Goal: Information Seeking & Learning: Learn about a topic

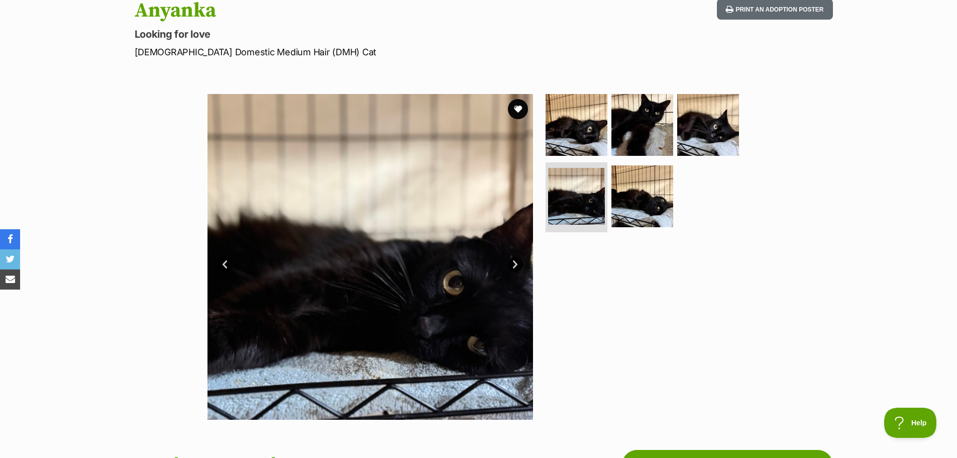
scroll to position [100, 0]
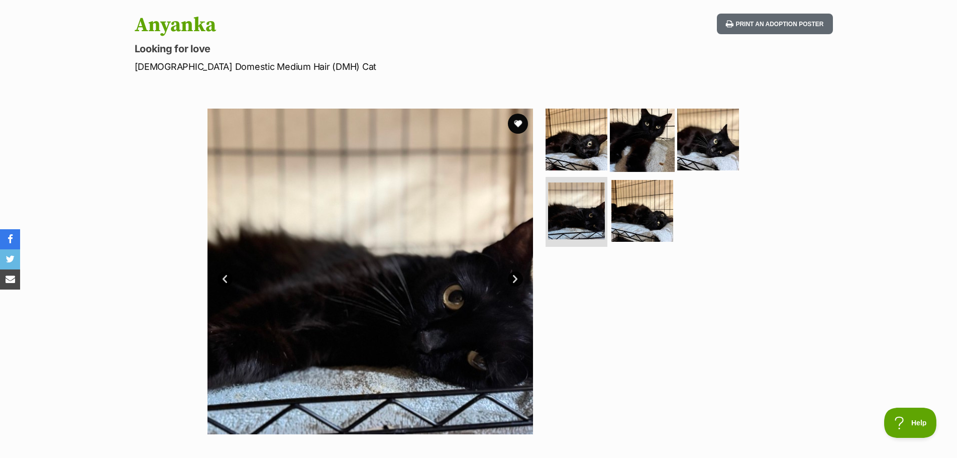
click at [644, 125] on img at bounding box center [642, 139] width 65 height 65
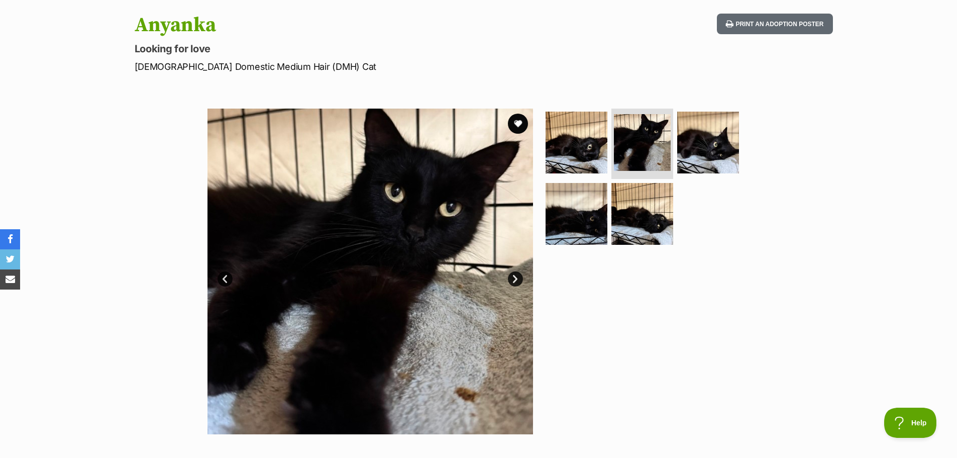
click at [745, 141] on ul at bounding box center [647, 180] width 206 height 143
click at [724, 140] on img at bounding box center [708, 142] width 65 height 65
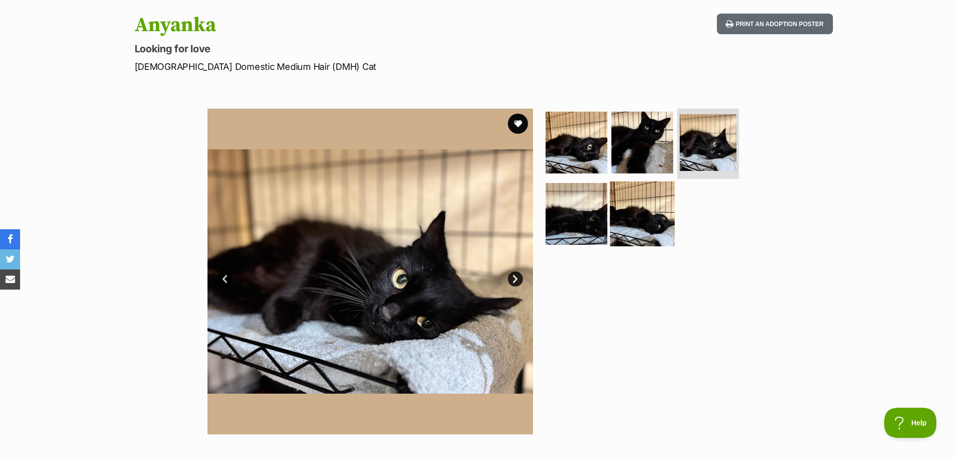
click at [662, 231] on img at bounding box center [642, 213] width 65 height 65
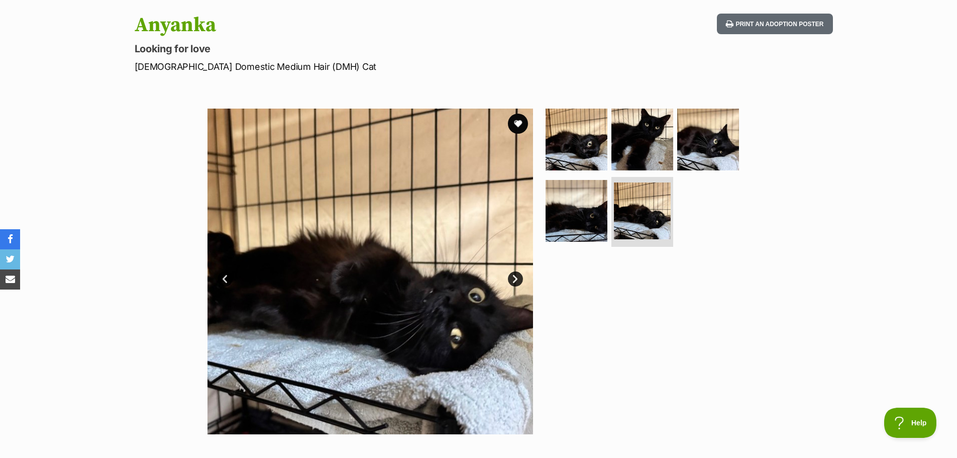
click at [607, 224] on ul at bounding box center [647, 180] width 206 height 143
click at [592, 228] on img at bounding box center [576, 210] width 65 height 65
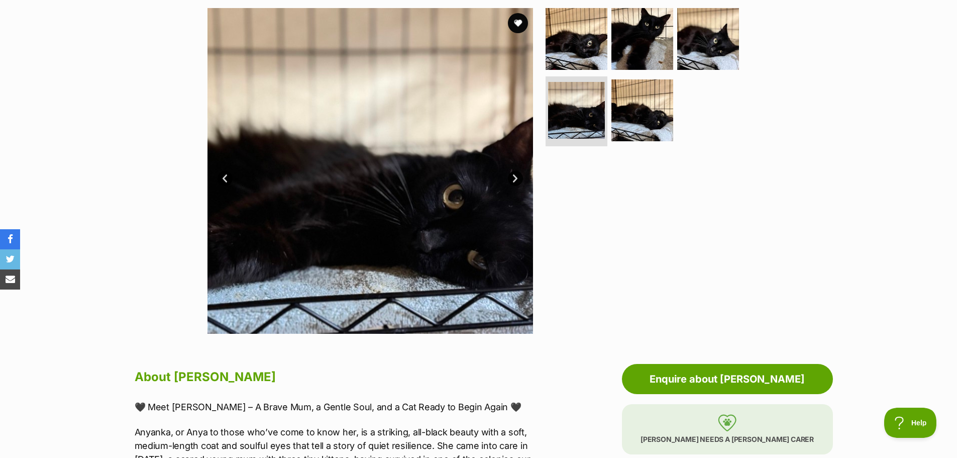
scroll to position [151, 0]
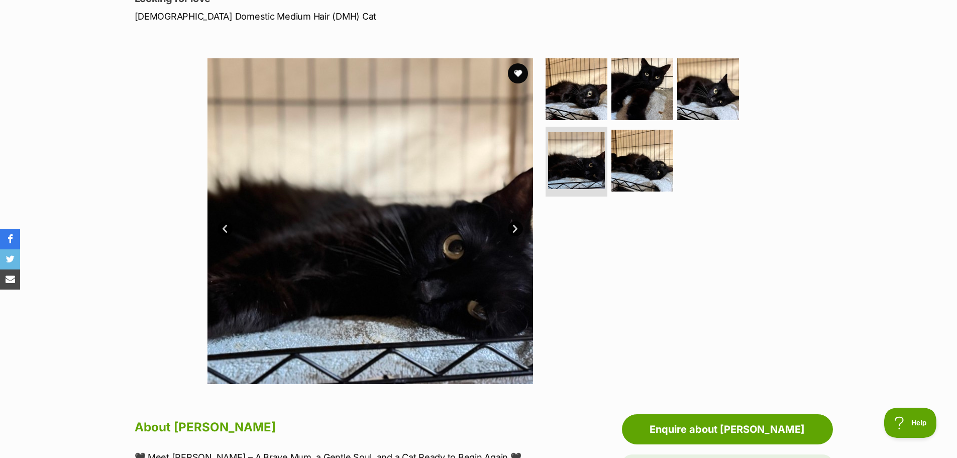
click at [519, 230] on link "Next" at bounding box center [515, 228] width 15 height 15
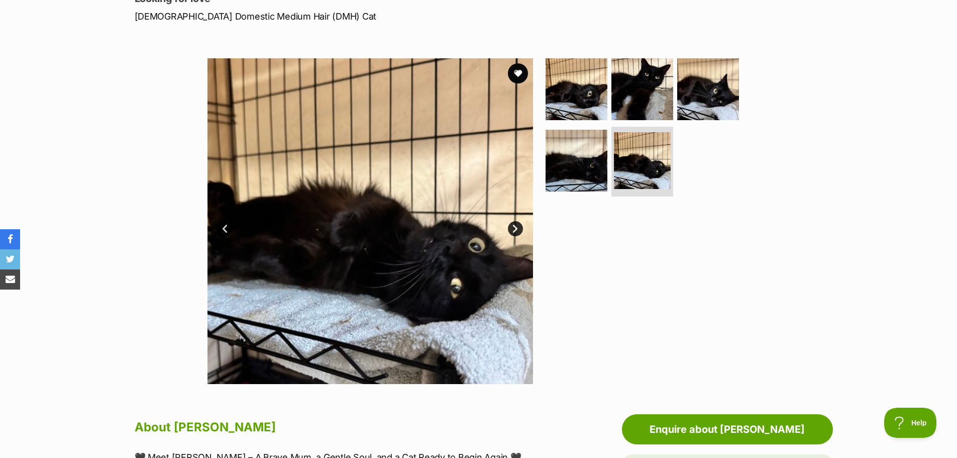
click at [519, 230] on link "Next" at bounding box center [515, 228] width 15 height 15
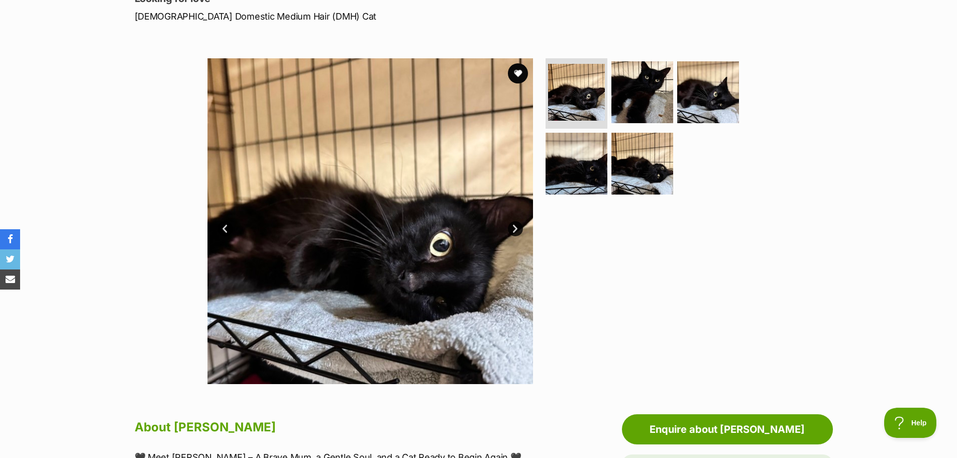
click at [519, 230] on link "Next" at bounding box center [515, 228] width 15 height 15
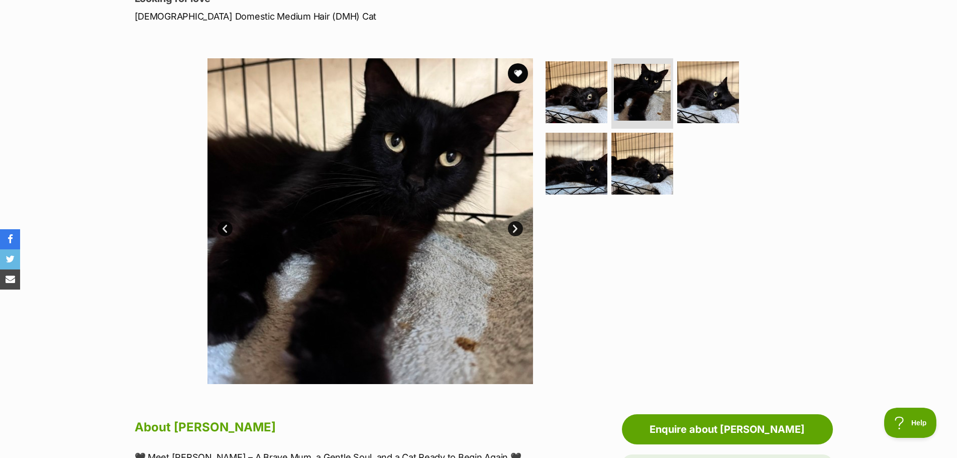
click at [517, 232] on link "Next" at bounding box center [515, 228] width 15 height 15
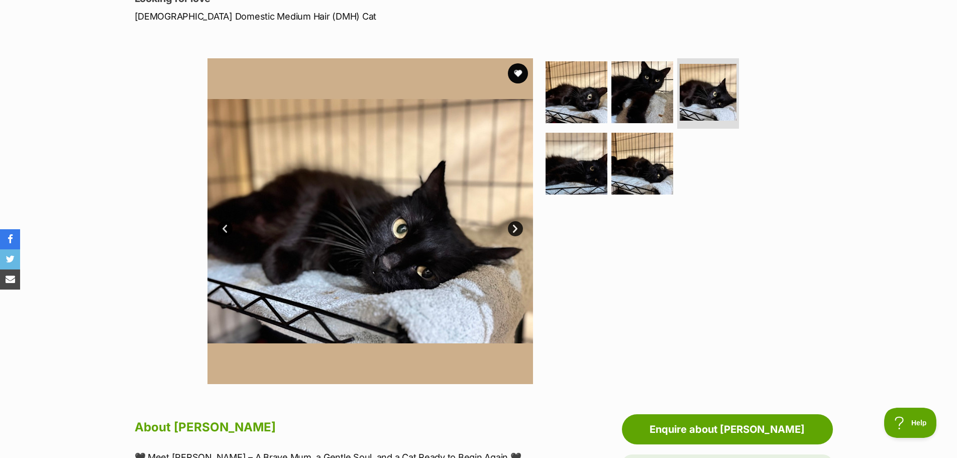
click at [517, 232] on link "Next" at bounding box center [515, 228] width 15 height 15
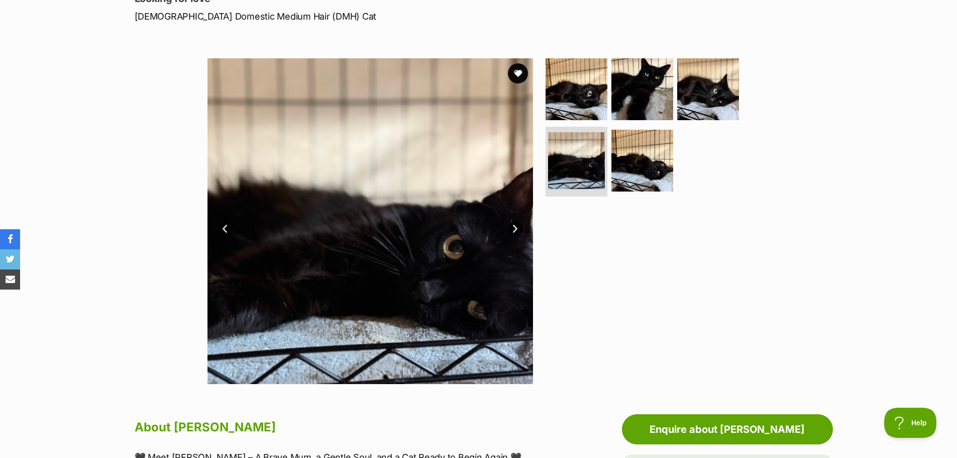
click at [518, 230] on link "Next" at bounding box center [515, 228] width 15 height 15
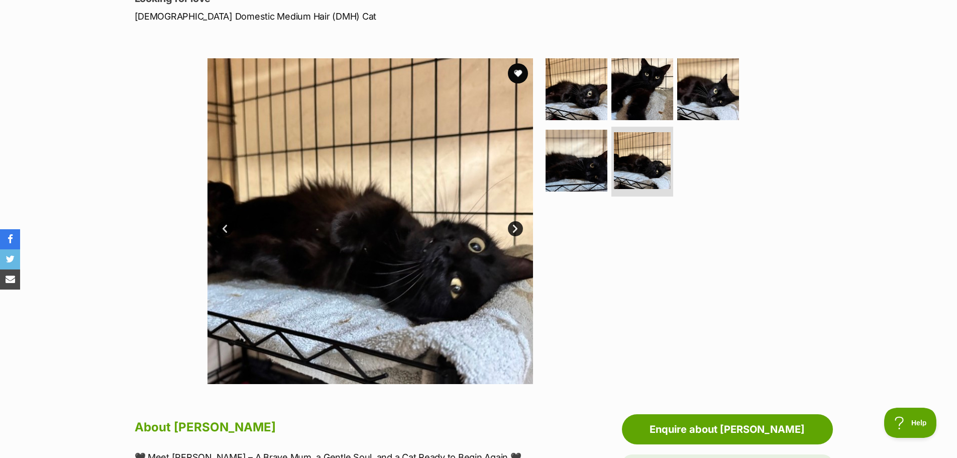
click at [518, 230] on link "Next" at bounding box center [515, 228] width 15 height 15
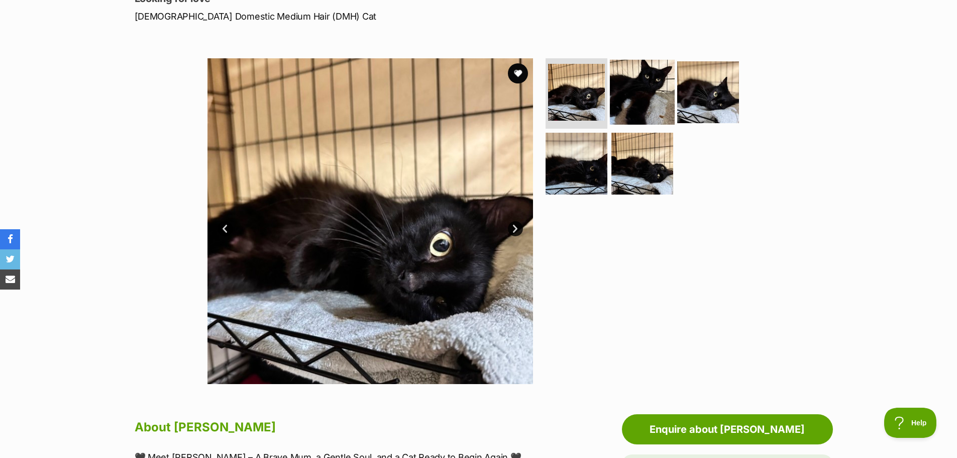
click at [645, 69] on img at bounding box center [642, 92] width 65 height 65
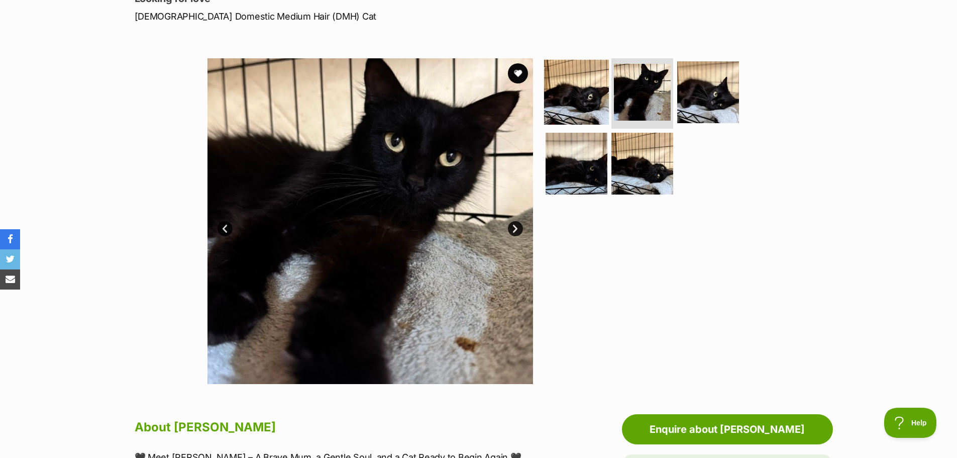
click at [601, 92] on img at bounding box center [576, 92] width 65 height 65
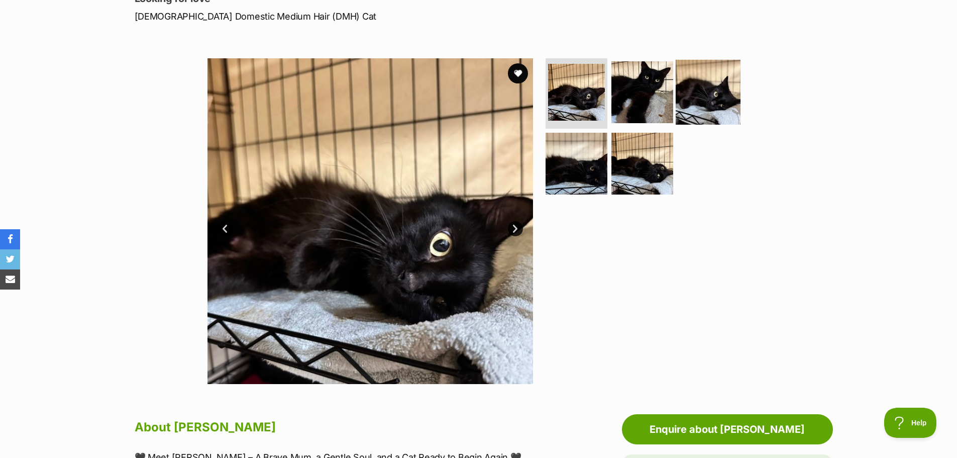
click at [717, 100] on img at bounding box center [708, 92] width 65 height 65
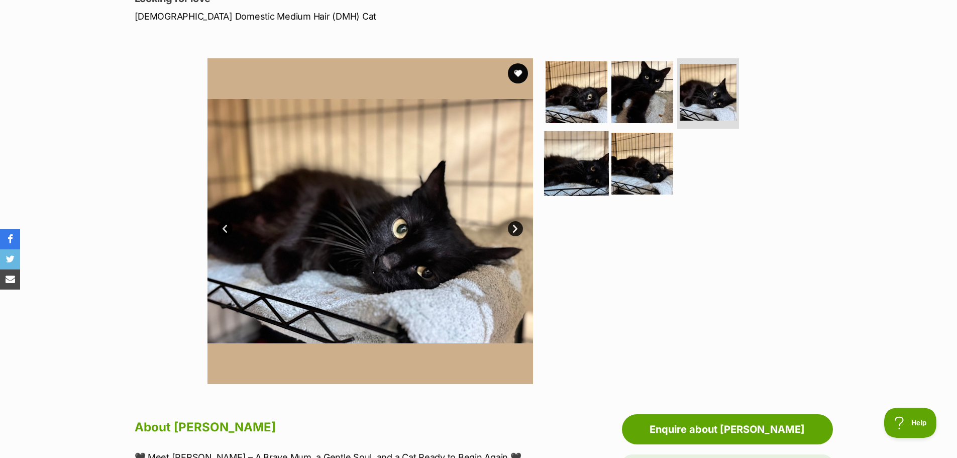
click at [590, 179] on img at bounding box center [576, 163] width 65 height 65
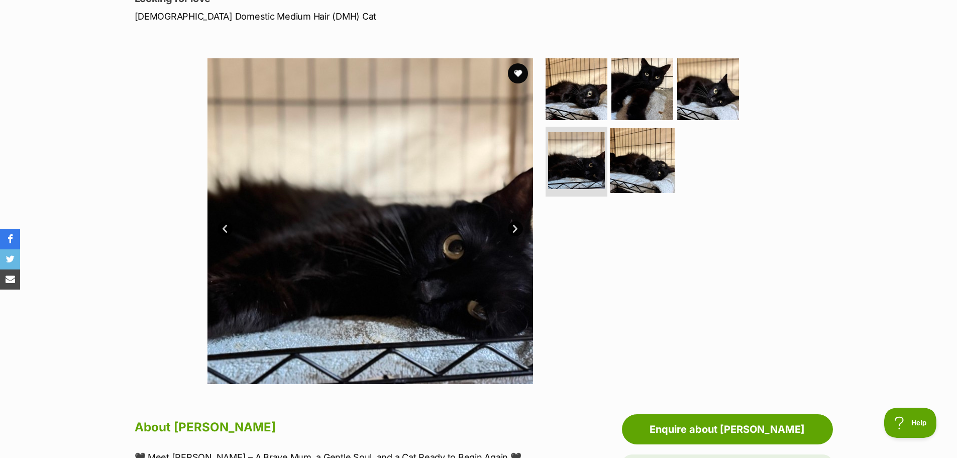
click at [645, 181] on img at bounding box center [642, 160] width 65 height 65
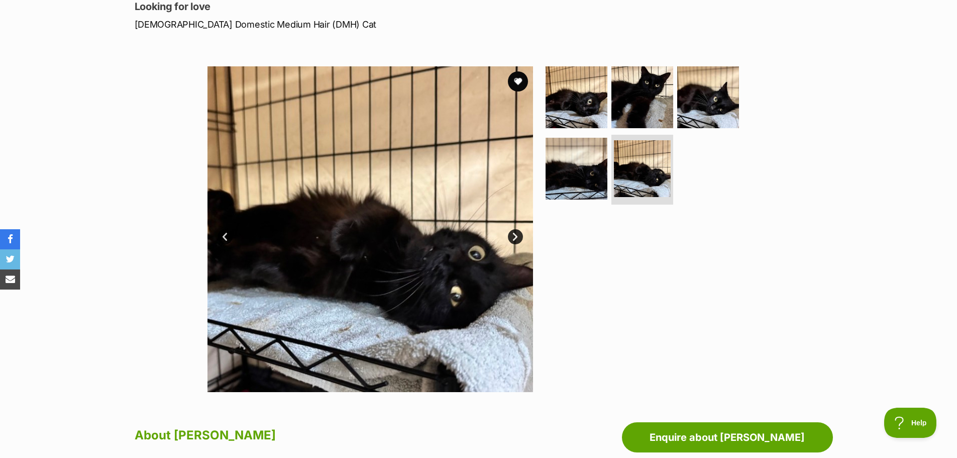
scroll to position [0, 0]
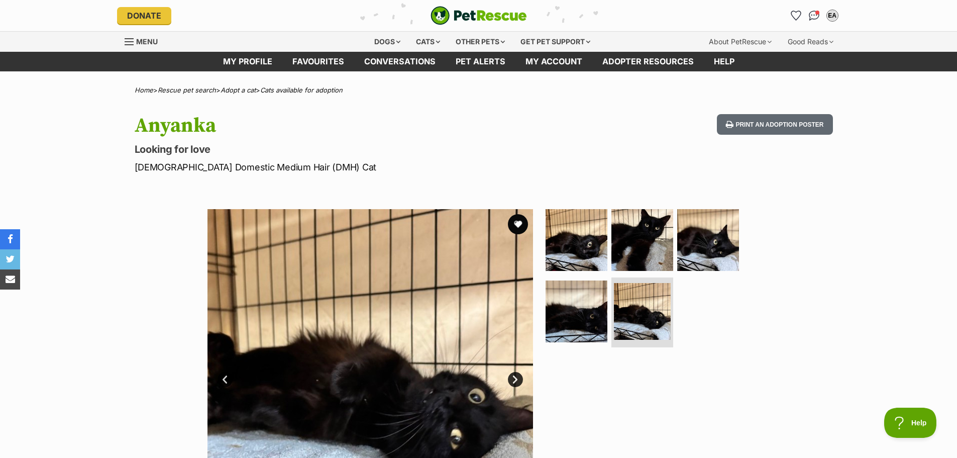
drag, startPoint x: 224, startPoint y: 124, endPoint x: 119, endPoint y: 132, distance: 105.9
click at [119, 132] on div "Anyanka Looking for love Female Domestic Medium Hair (DMH) Cat Print an adoptio…" at bounding box center [479, 144] width 739 height 60
copy h1 "Anyanka"
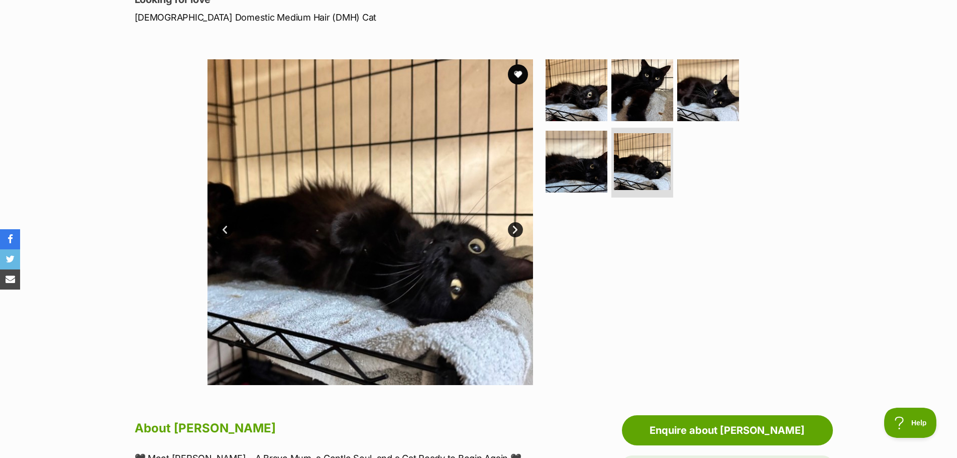
scroll to position [151, 0]
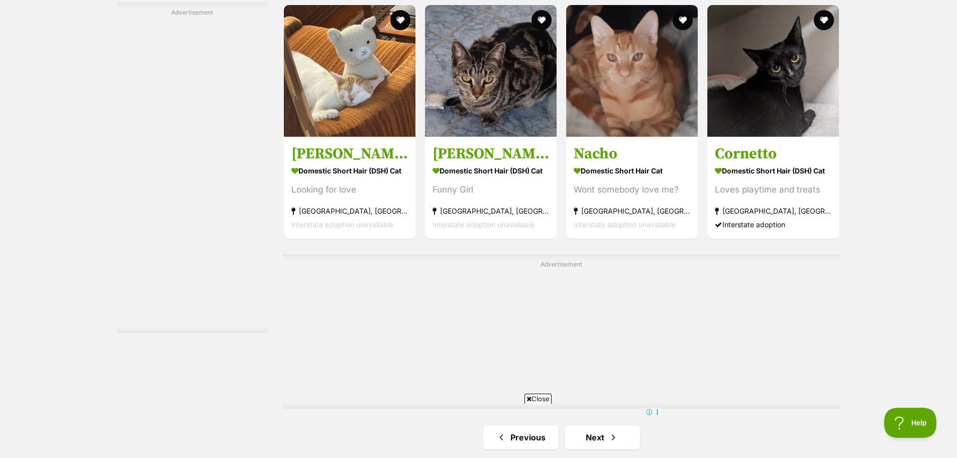
scroll to position [1808, 0]
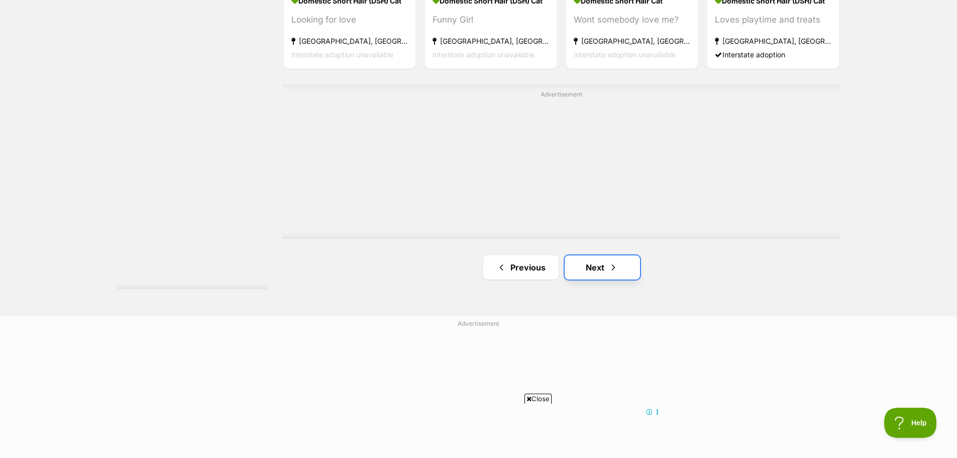
click at [619, 279] on link "Next" at bounding box center [602, 267] width 75 height 24
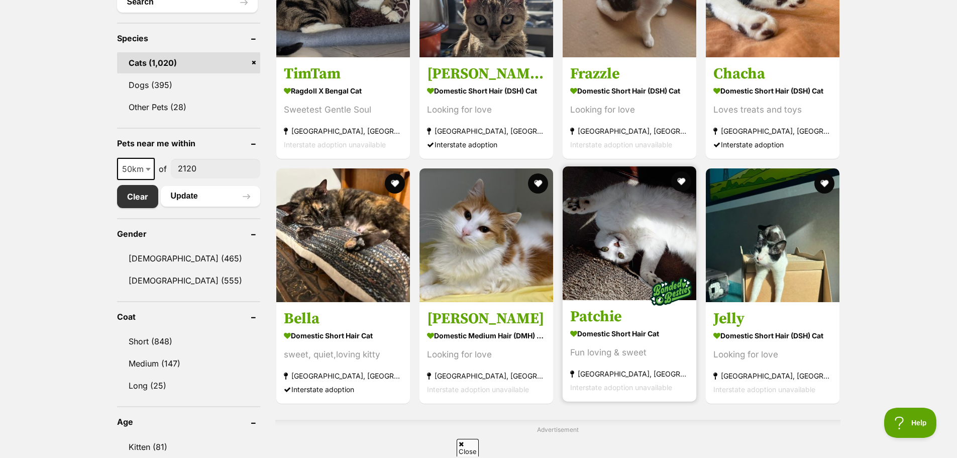
click at [622, 254] on img at bounding box center [630, 233] width 134 height 134
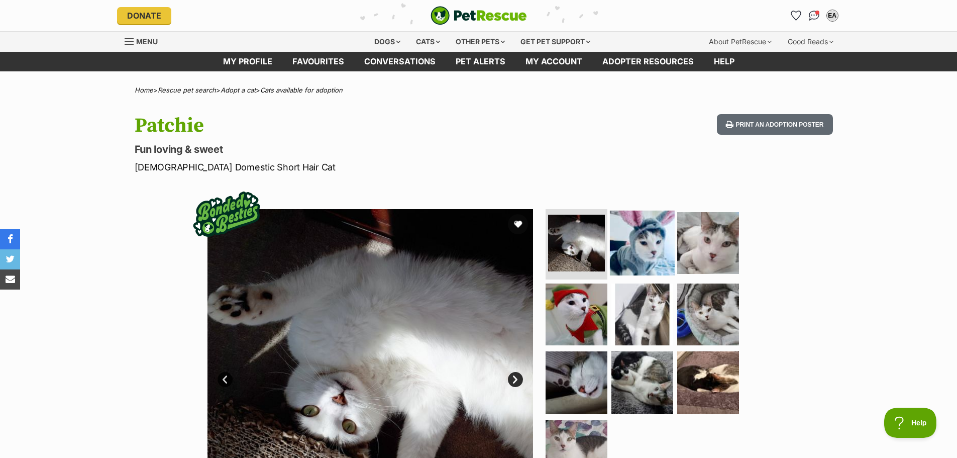
click at [652, 251] on img at bounding box center [642, 243] width 65 height 65
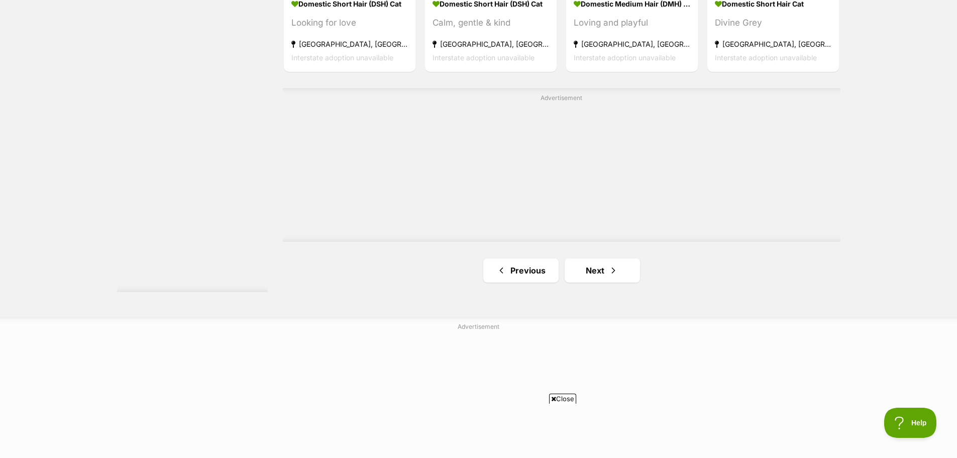
scroll to position [1740, 0]
click at [613, 275] on span "Next page" at bounding box center [613, 271] width 10 height 12
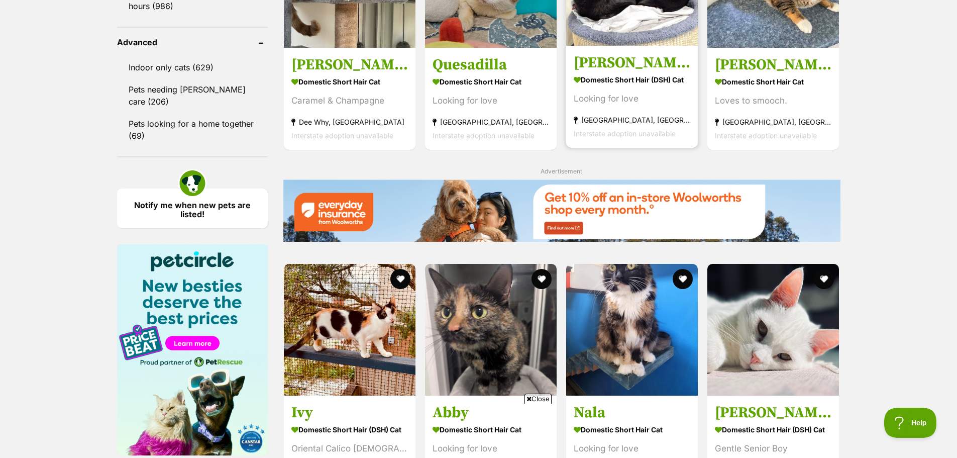
scroll to position [1156, 0]
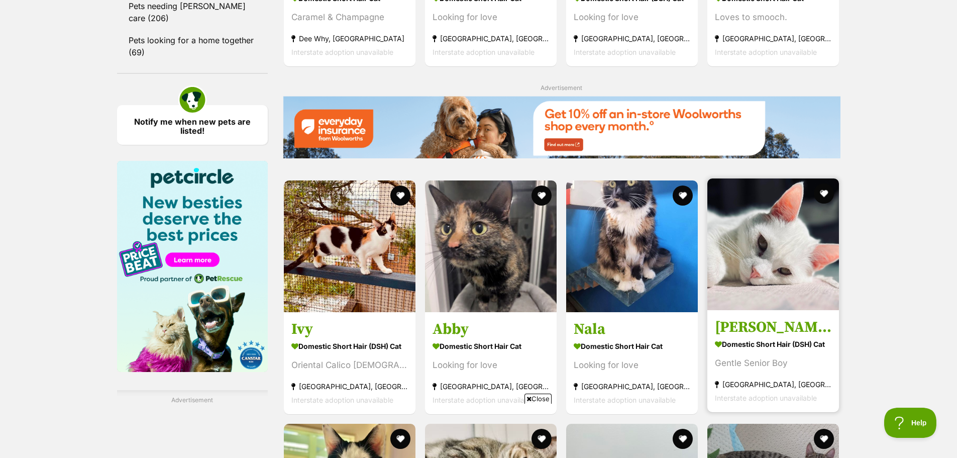
click at [781, 249] on img at bounding box center [773, 244] width 132 height 132
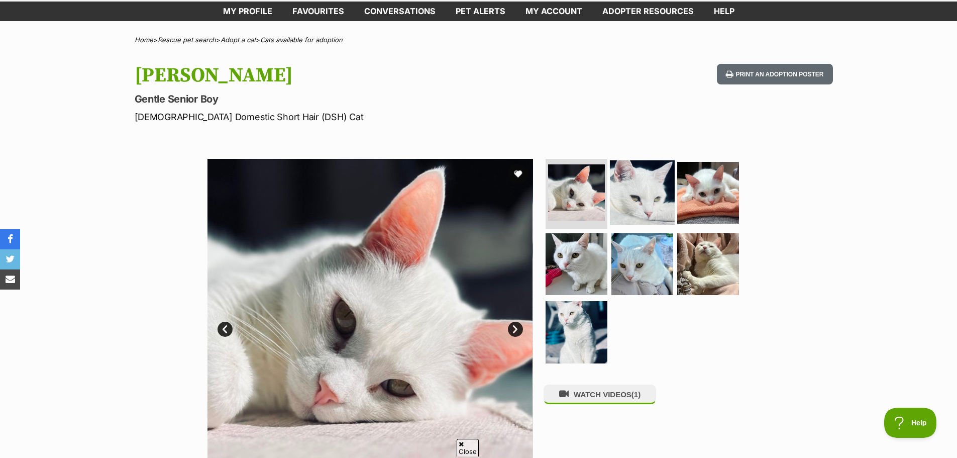
click at [632, 200] on img at bounding box center [642, 192] width 65 height 65
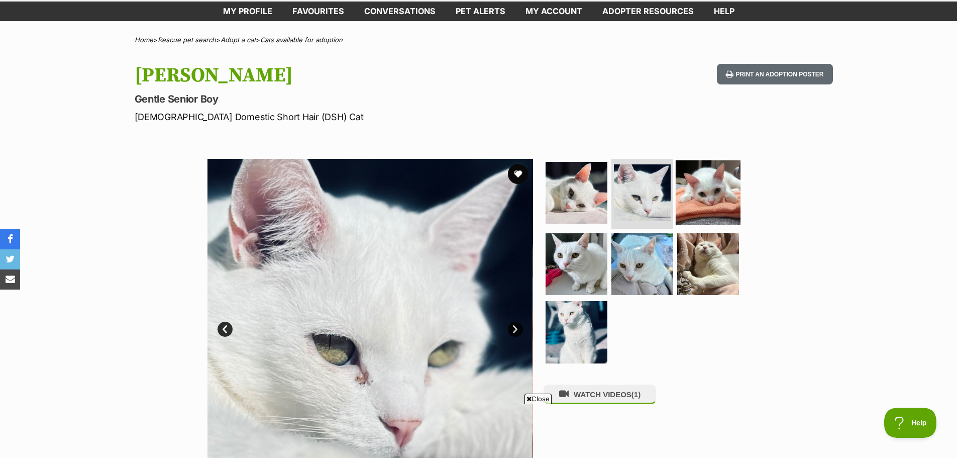
click at [710, 201] on img at bounding box center [708, 192] width 65 height 65
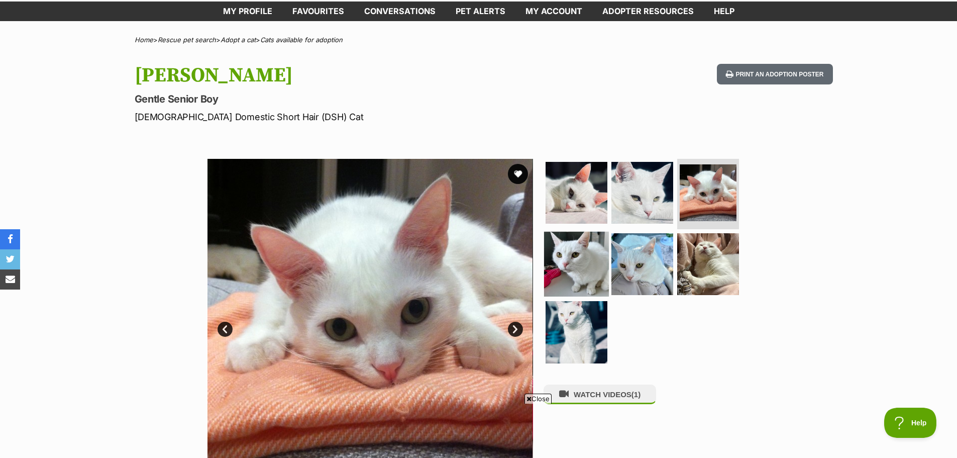
click at [568, 246] on img at bounding box center [576, 263] width 65 height 65
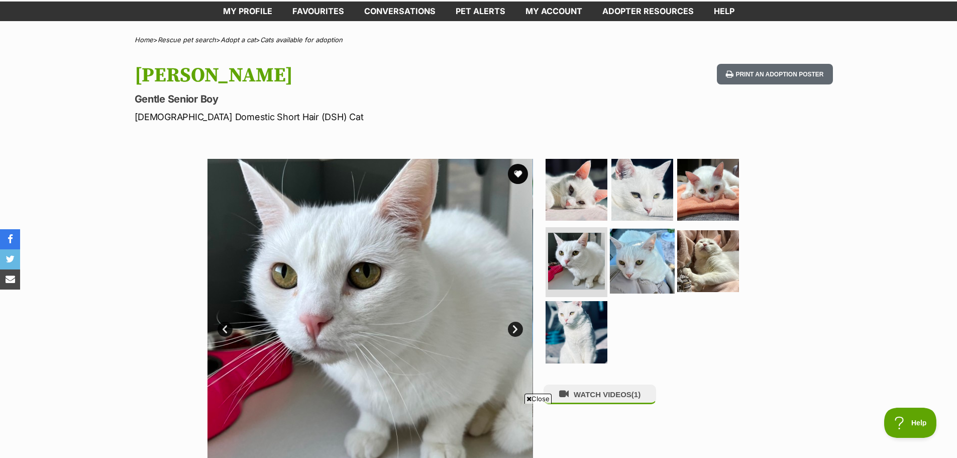
click at [641, 255] on img at bounding box center [642, 260] width 65 height 65
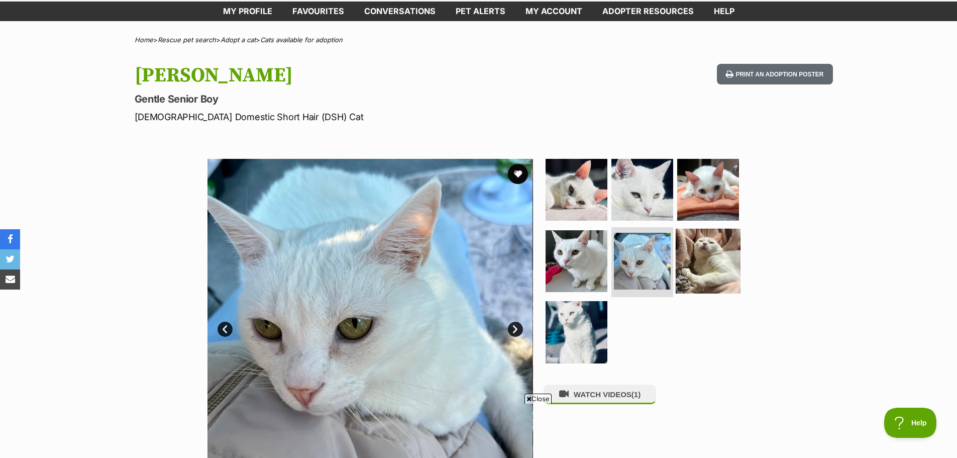
click at [695, 253] on img at bounding box center [708, 260] width 65 height 65
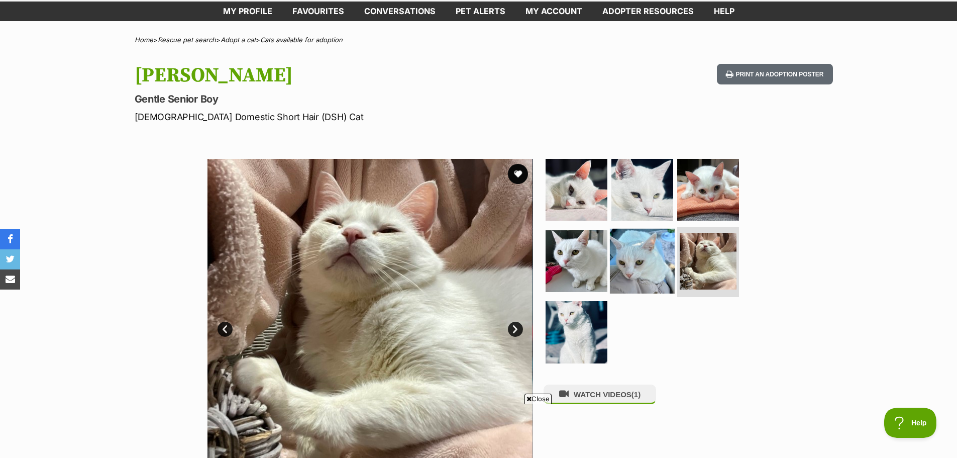
scroll to position [100, 0]
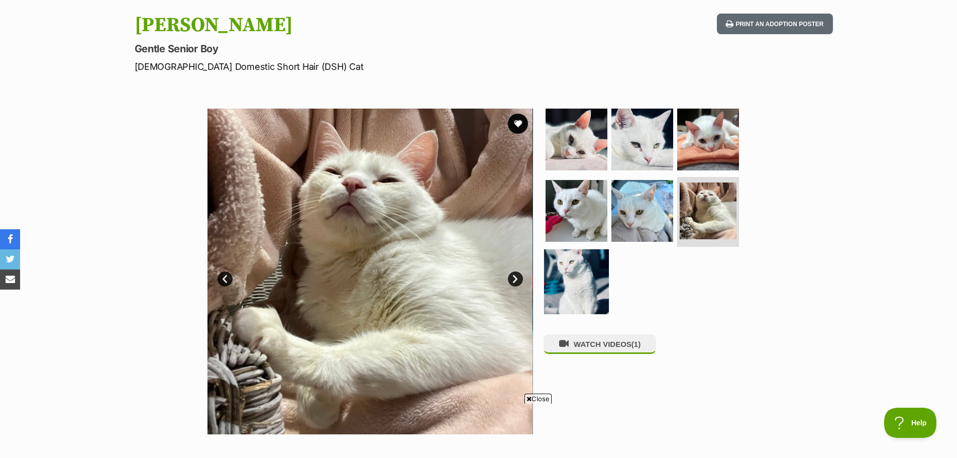
click at [581, 280] on img at bounding box center [576, 281] width 65 height 65
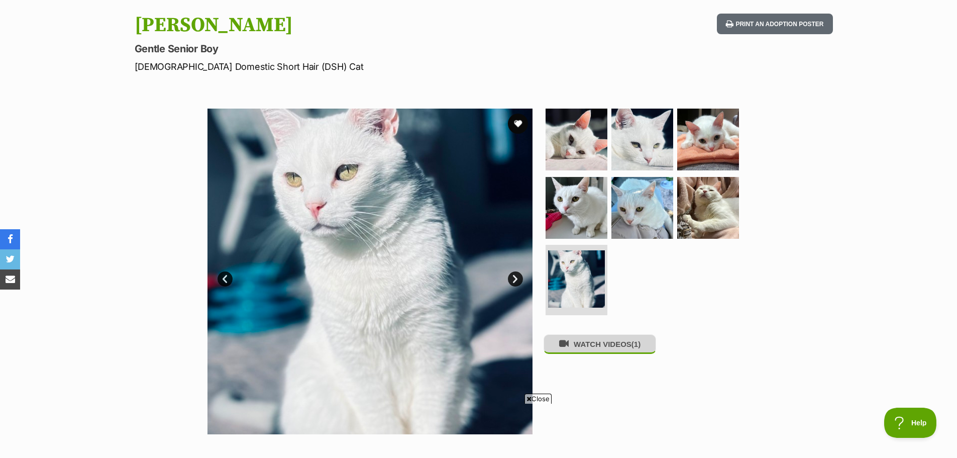
click at [633, 344] on button "WATCH VIDEOS (1)" at bounding box center [600, 344] width 113 height 20
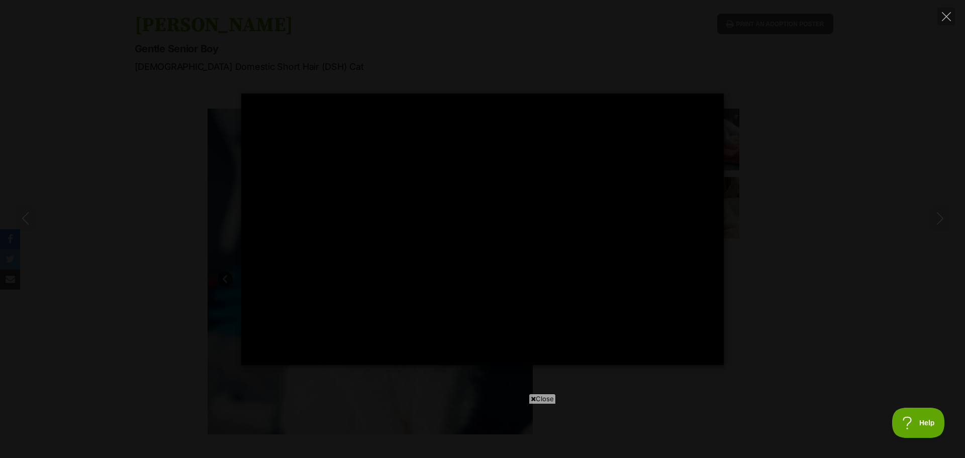
click at [795, 303] on div "Pause Play % buffered 00:00 -00:01 Unmute Mute Disable captions Enable captions…" at bounding box center [482, 228] width 965 height 271
type input "92.88"
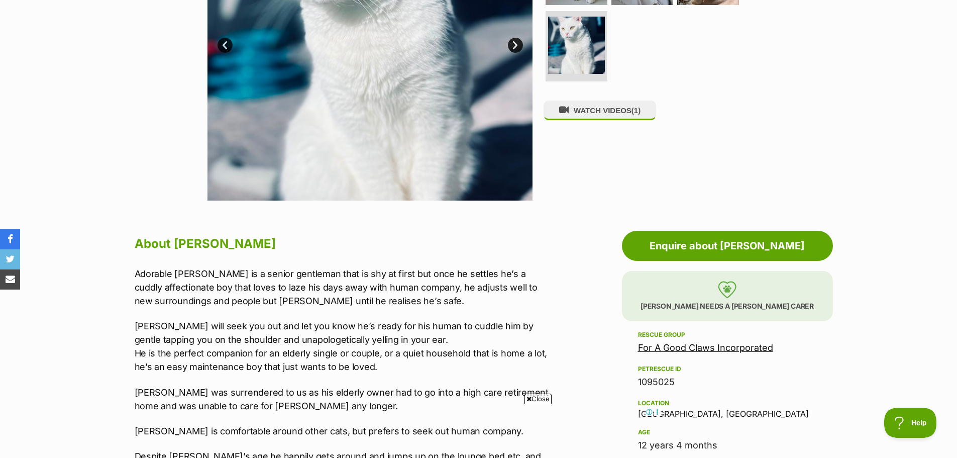
scroll to position [352, 0]
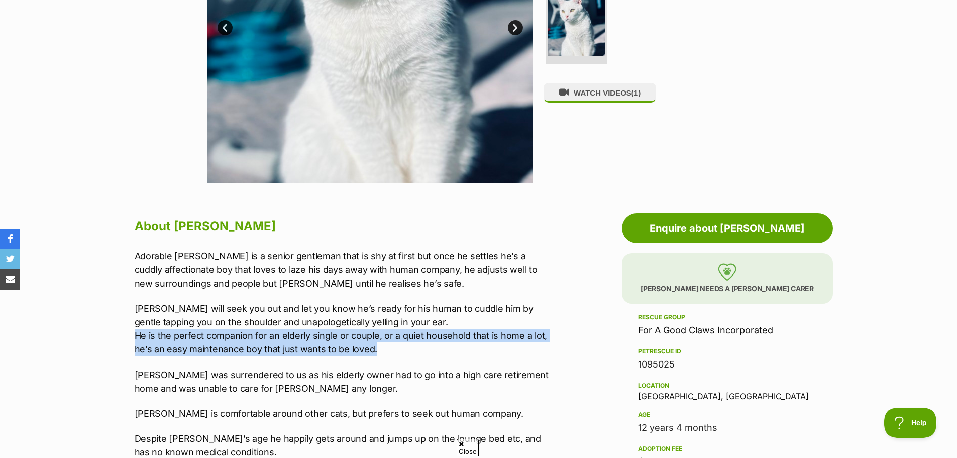
drag, startPoint x: 386, startPoint y: 346, endPoint x: 111, endPoint y: 329, distance: 276.4
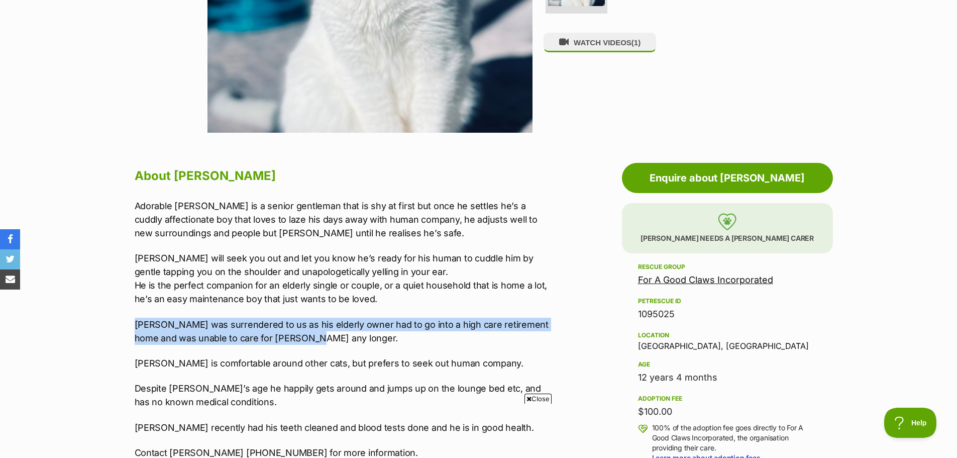
drag, startPoint x: 134, startPoint y: 325, endPoint x: 350, endPoint y: 337, distance: 215.9
click at [350, 337] on p "Kenny was surrendered to us as his elderly owner had to go into a high care ret…" at bounding box center [342, 331] width 415 height 27
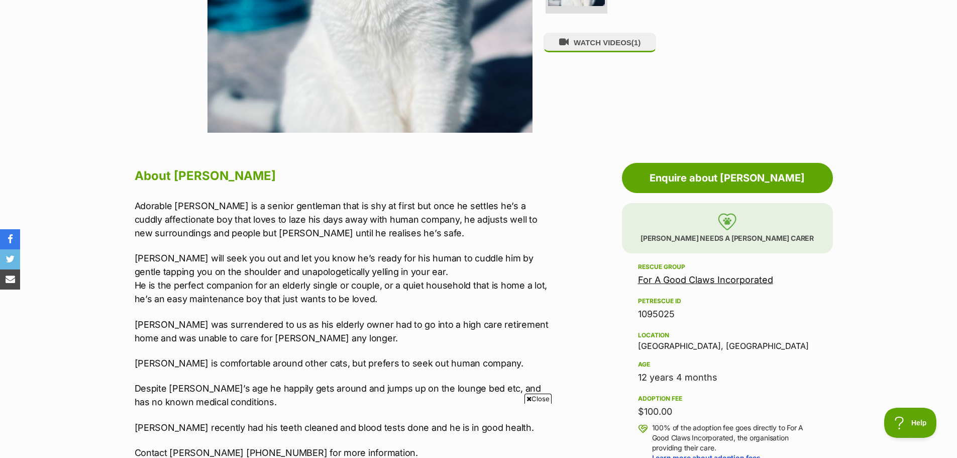
scroll to position [452, 0]
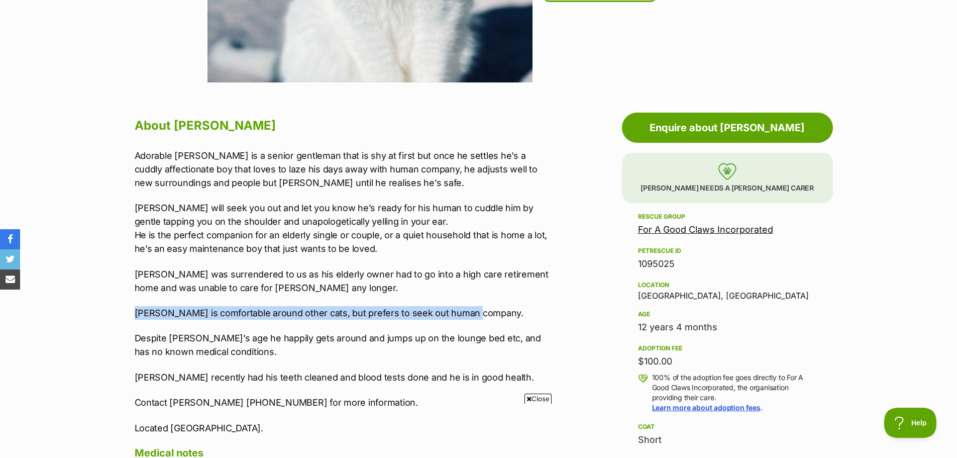
drag, startPoint x: 474, startPoint y: 314, endPoint x: 134, endPoint y: 312, distance: 339.7
click at [135, 312] on p "Kenny is comfortable around other cats, but prefers to seek out human company." at bounding box center [342, 313] width 415 height 14
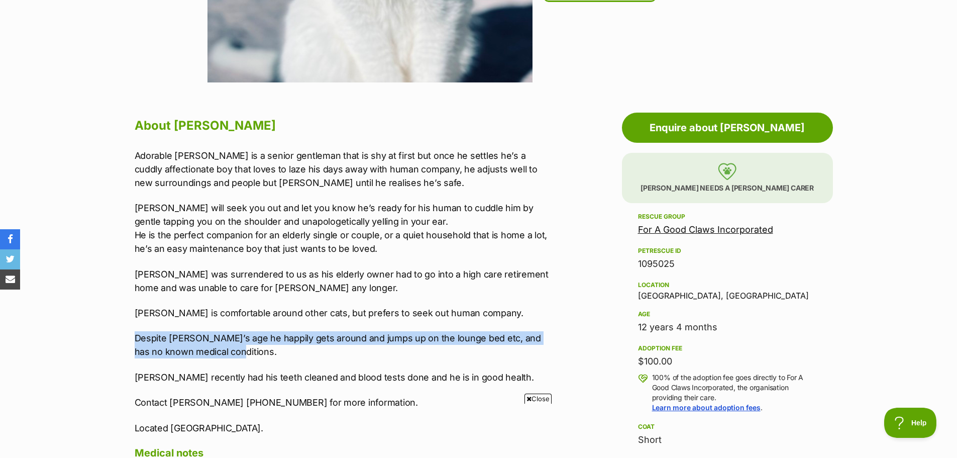
drag, startPoint x: 131, startPoint y: 338, endPoint x: 239, endPoint y: 350, distance: 108.7
click at [239, 350] on div "About Kenny Adorable Kenny is a senior gentleman that is shy at first but once …" at bounding box center [337, 407] width 425 height 584
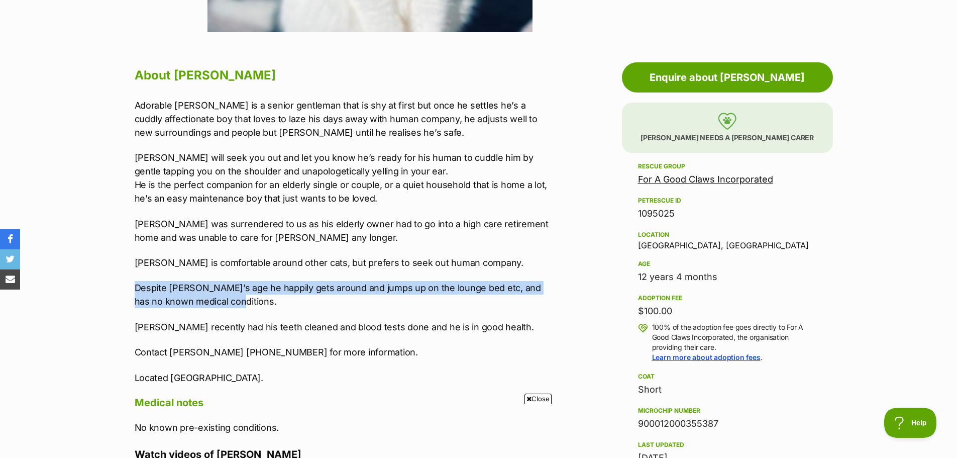
scroll to position [0, 0]
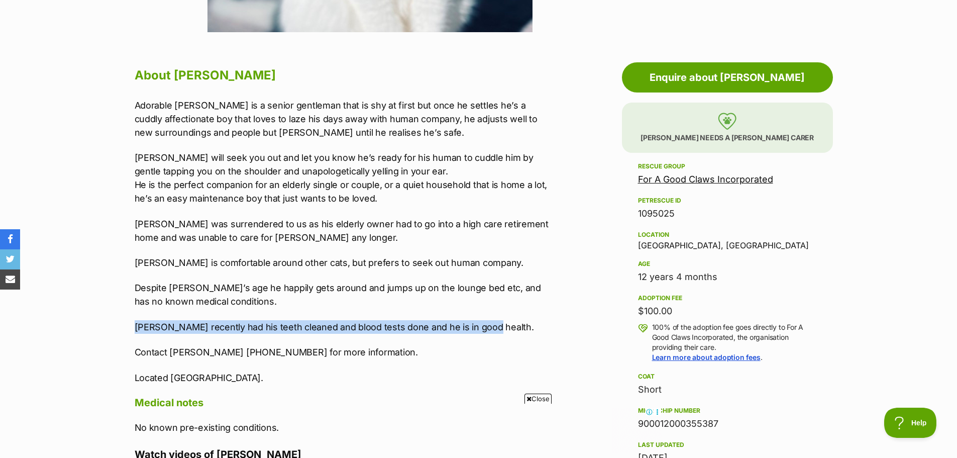
drag, startPoint x: 132, startPoint y: 328, endPoint x: 499, endPoint y: 326, distance: 367.8
click at [499, 326] on div "About Kenny Adorable Kenny is a senior gentleman that is shy at first but once …" at bounding box center [337, 356] width 425 height 584
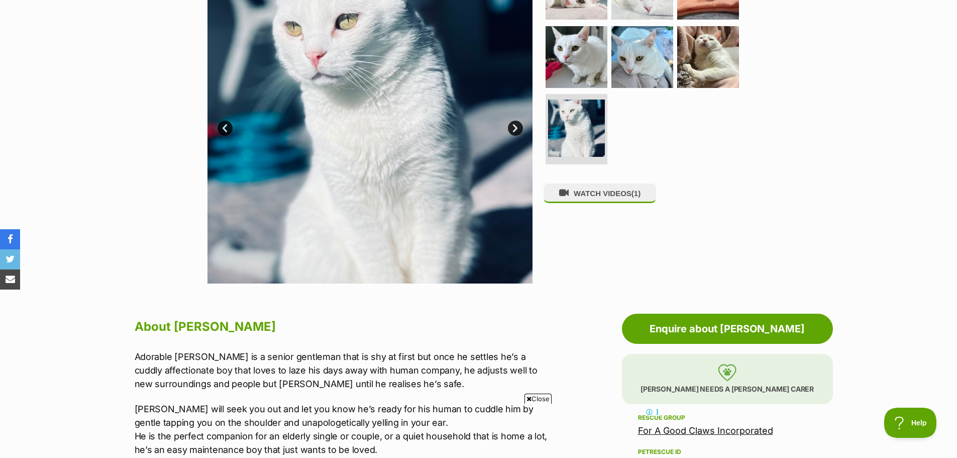
scroll to position [151, 0]
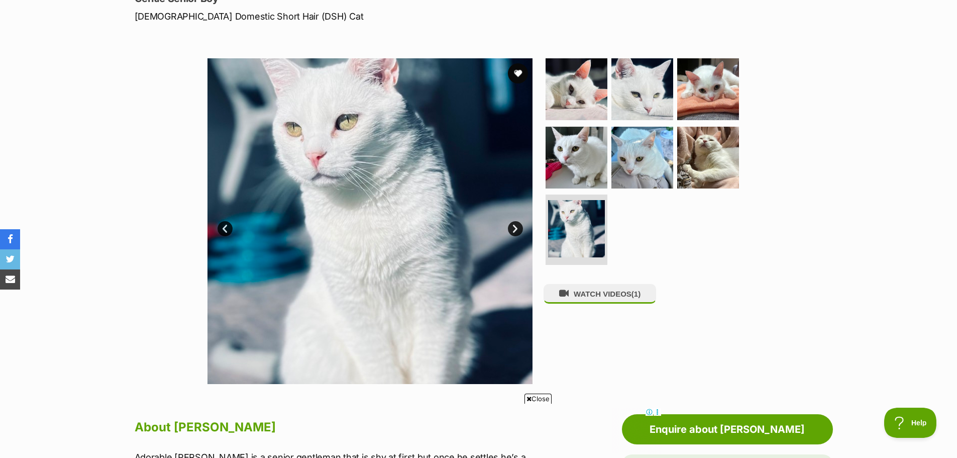
click at [510, 225] on link "Next" at bounding box center [515, 228] width 15 height 15
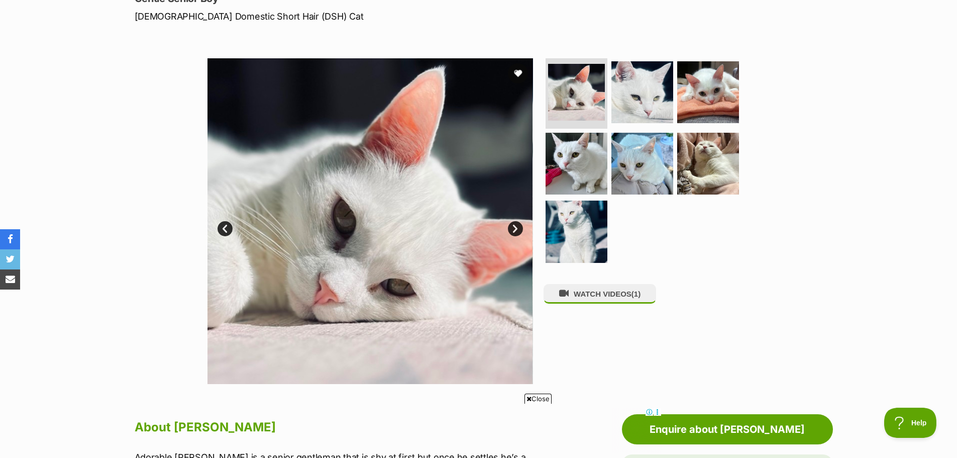
click at [519, 232] on link "Next" at bounding box center [515, 228] width 15 height 15
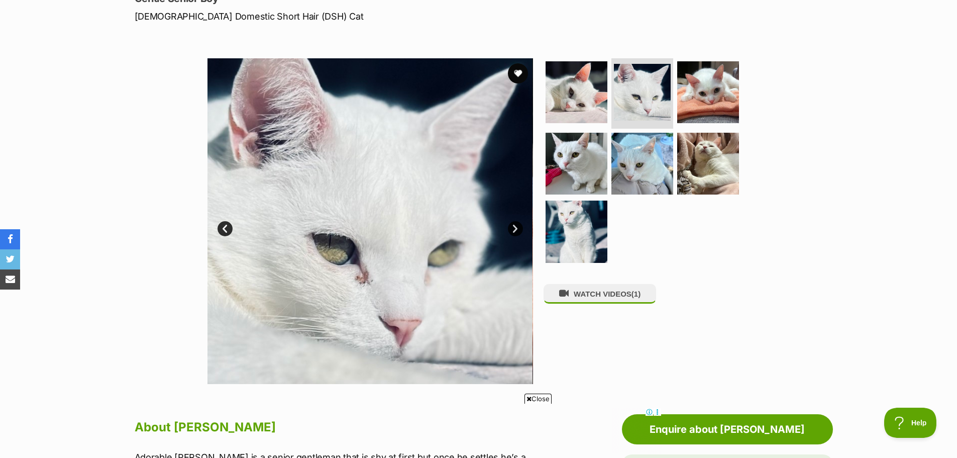
click at [517, 230] on link "Next" at bounding box center [515, 228] width 15 height 15
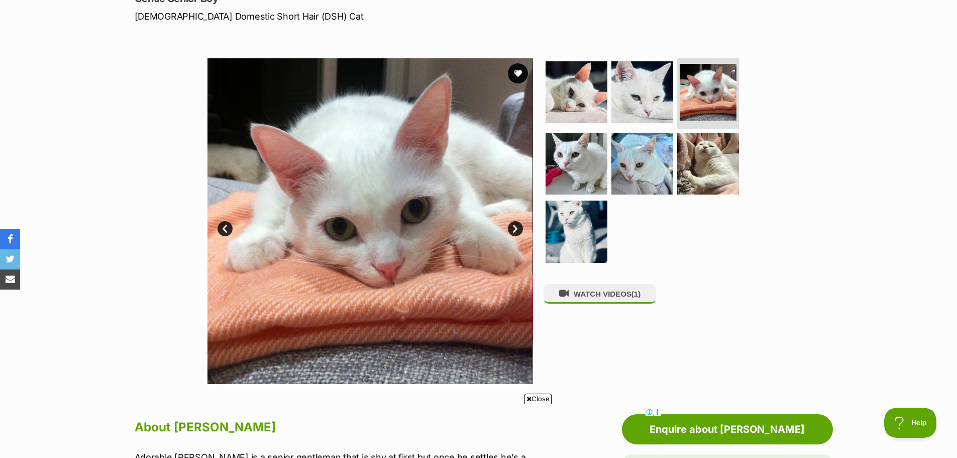
click at [517, 230] on link "Next" at bounding box center [515, 228] width 15 height 15
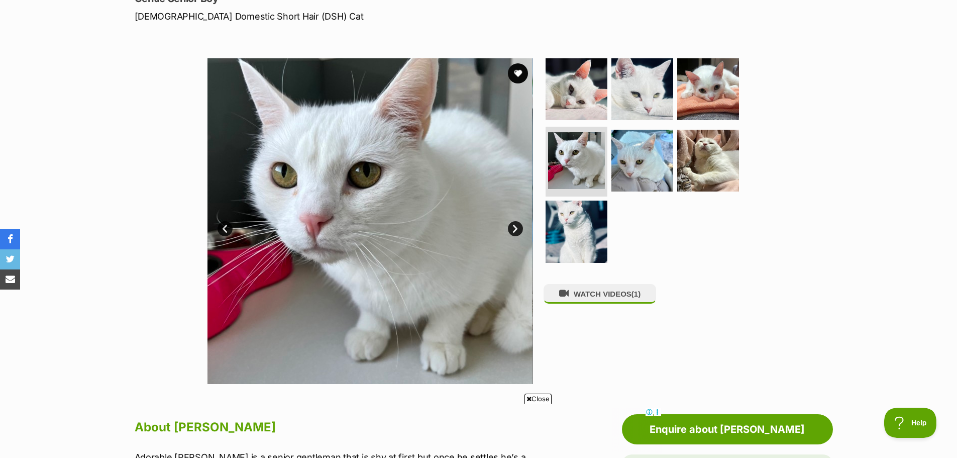
click at [517, 230] on link "Next" at bounding box center [515, 228] width 15 height 15
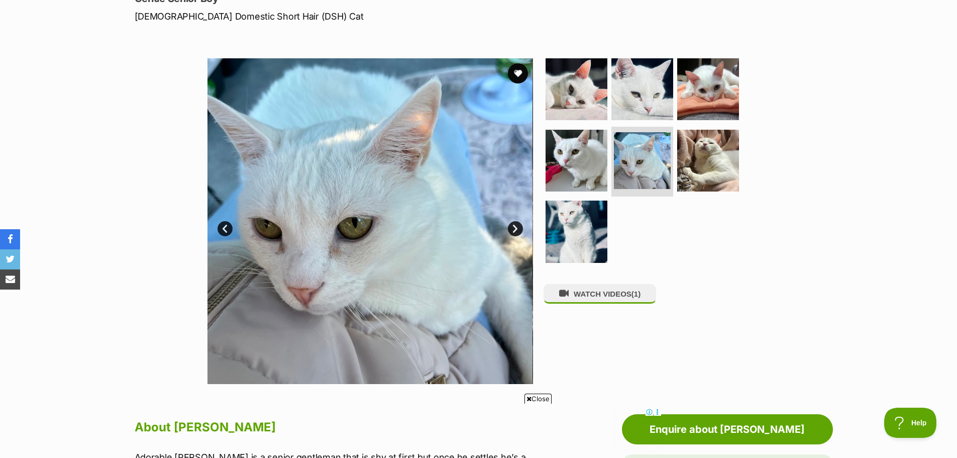
click at [517, 230] on link "Next" at bounding box center [515, 228] width 15 height 15
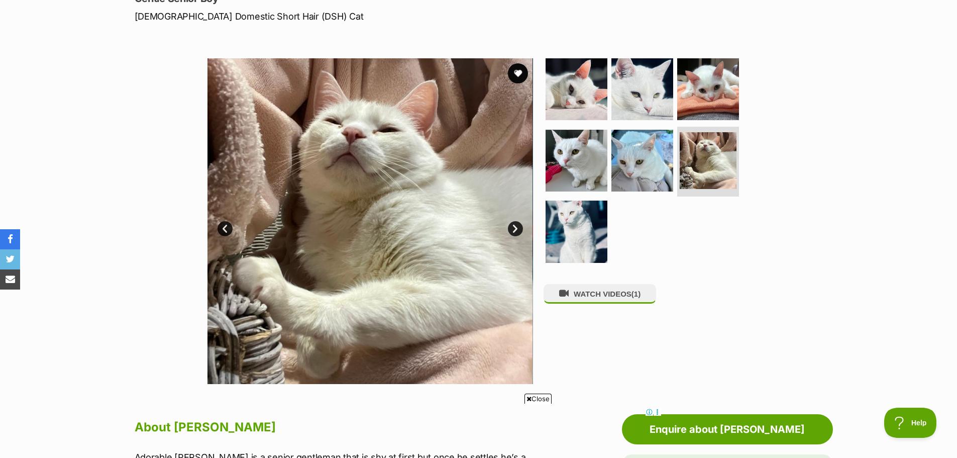
click at [517, 230] on link "Next" at bounding box center [515, 228] width 15 height 15
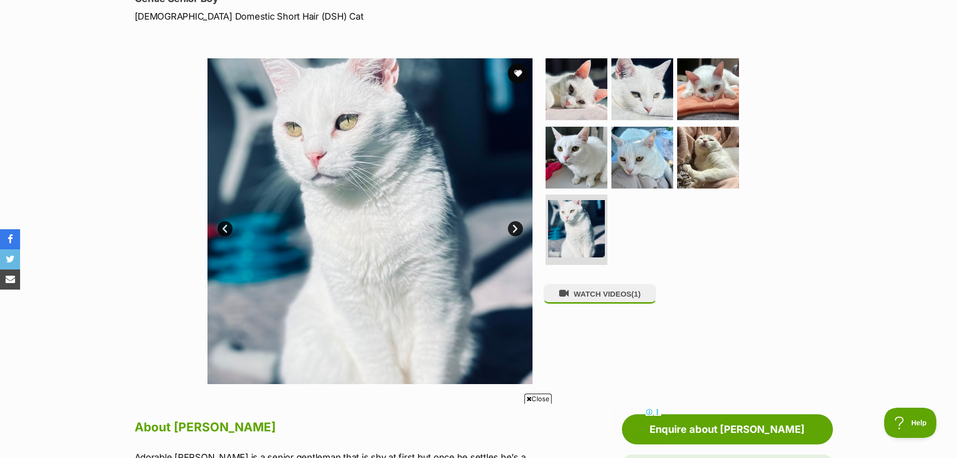
click at [517, 230] on link "Next" at bounding box center [515, 228] width 15 height 15
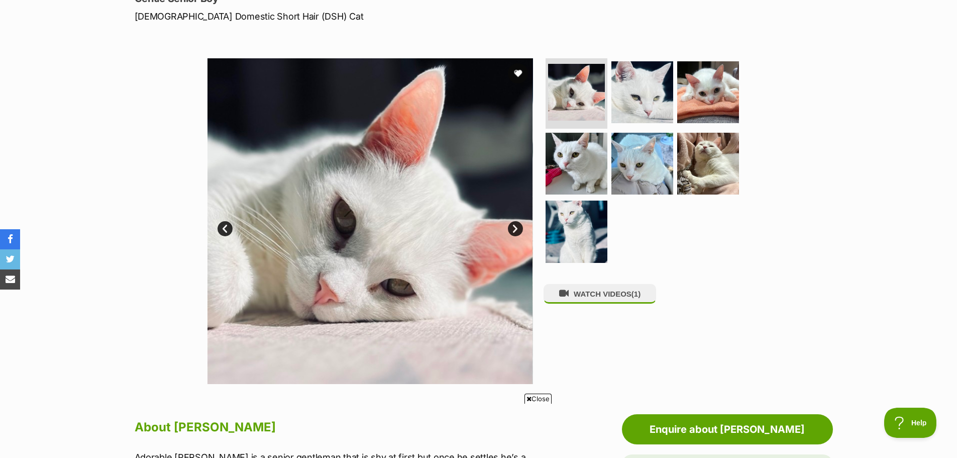
scroll to position [0, 0]
click at [517, 230] on link "Next" at bounding box center [515, 228] width 15 height 15
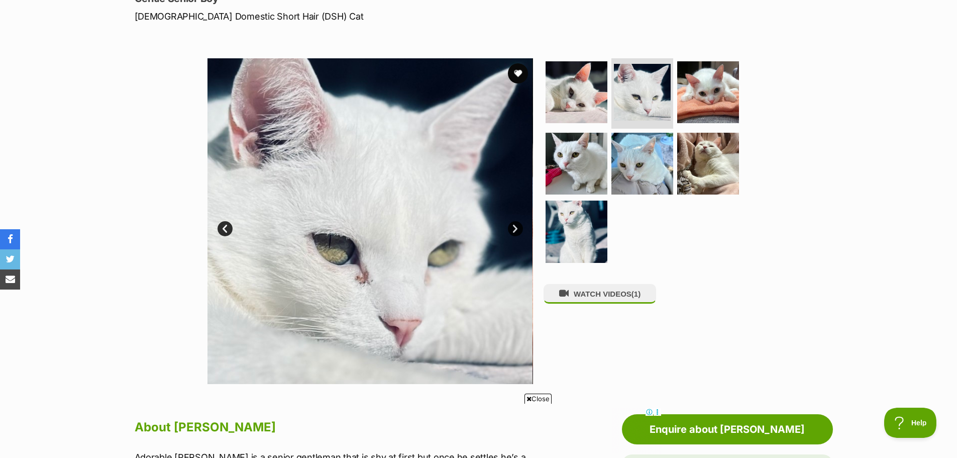
click at [517, 230] on link "Next" at bounding box center [515, 228] width 15 height 15
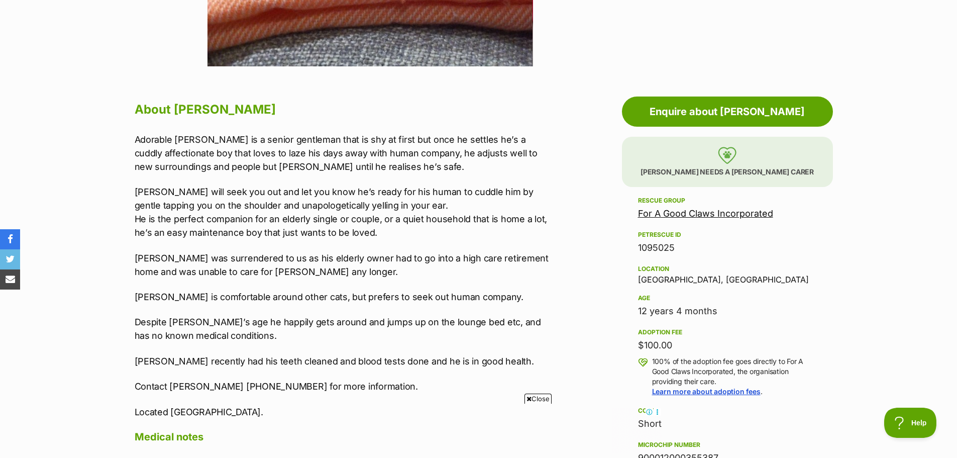
scroll to position [553, 0]
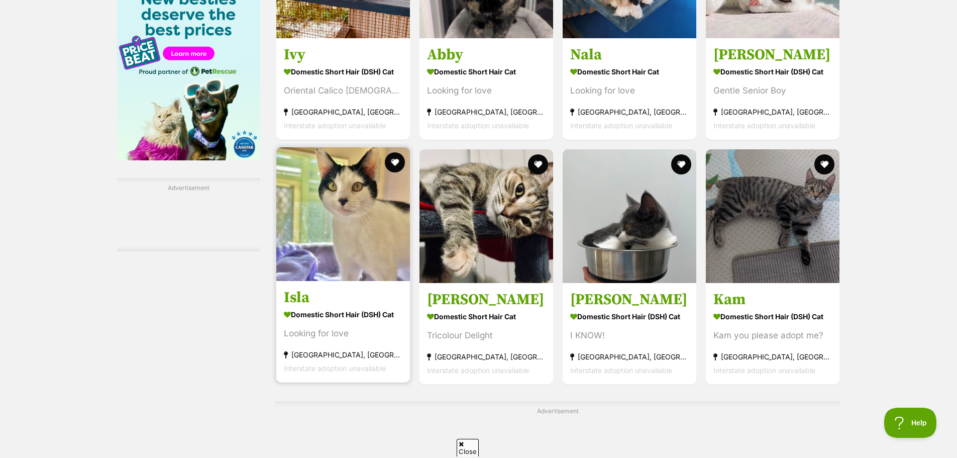
scroll to position [1502, 0]
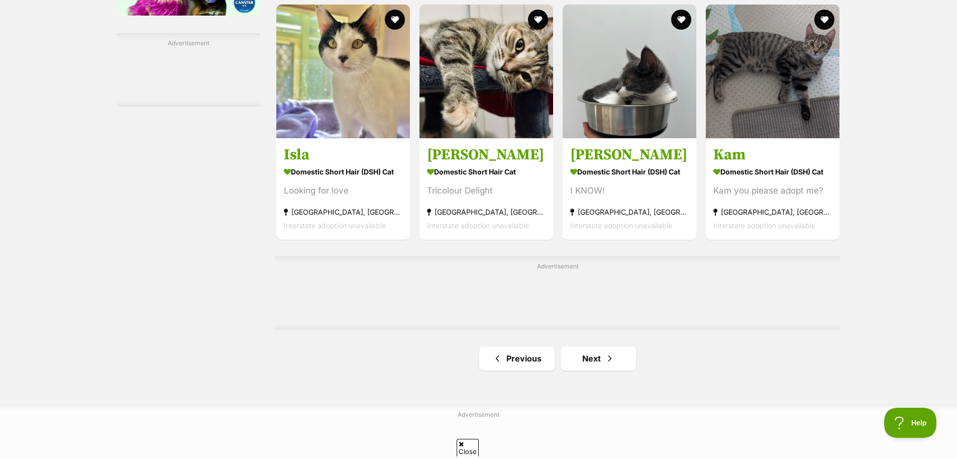
click at [615, 330] on div "Advertisement" at bounding box center [557, 292] width 565 height 73
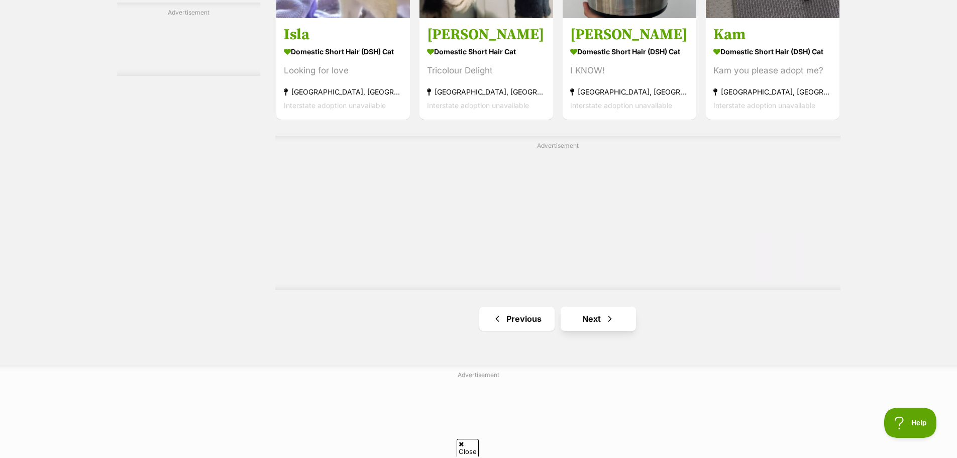
scroll to position [0, 0]
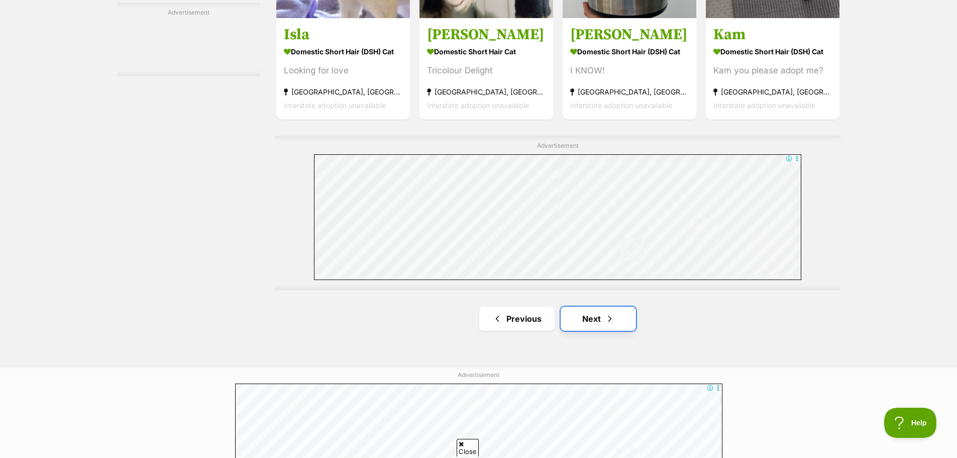
click at [605, 325] on span "Next page" at bounding box center [610, 319] width 10 height 12
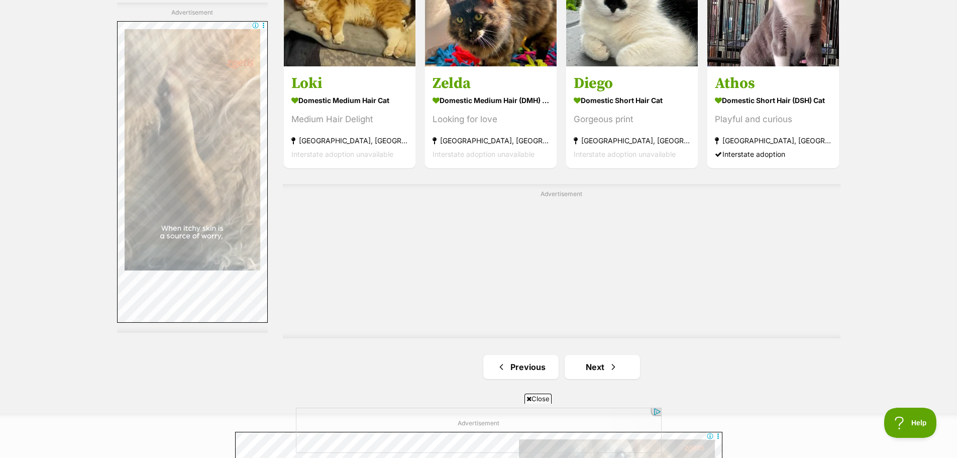
scroll to position [1859, 0]
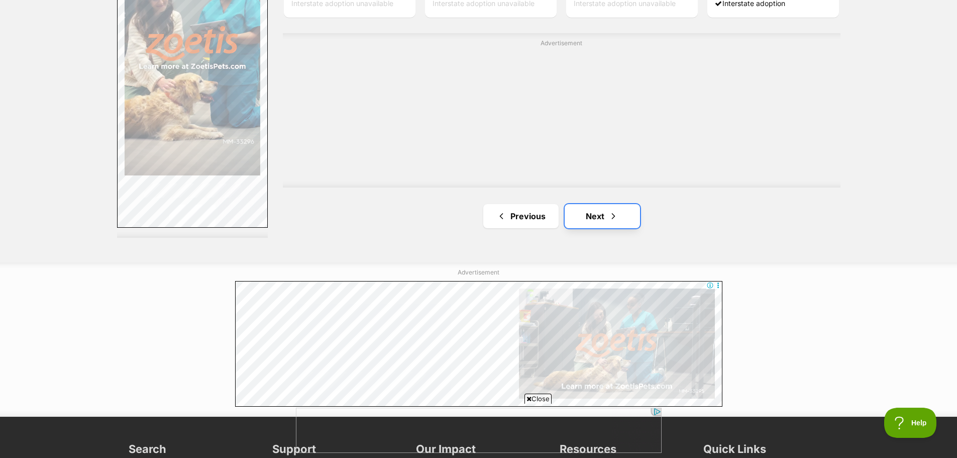
click at [588, 218] on link "Next" at bounding box center [602, 216] width 75 height 24
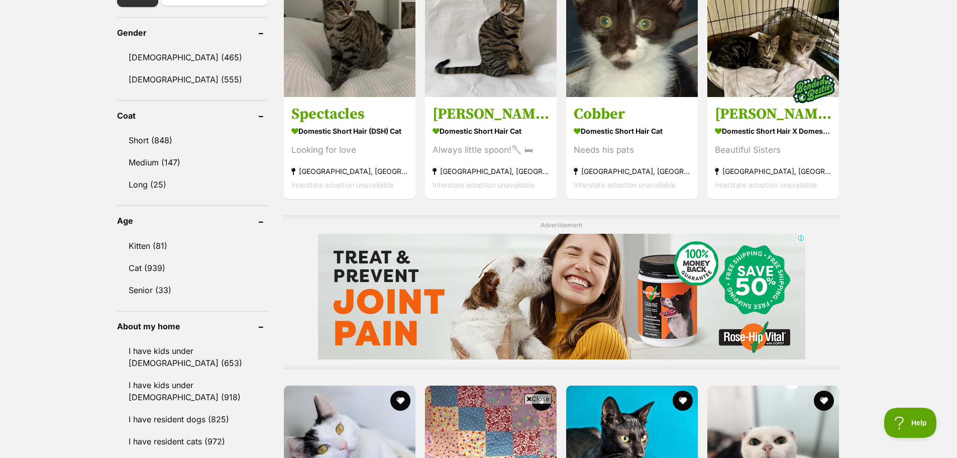
scroll to position [854, 0]
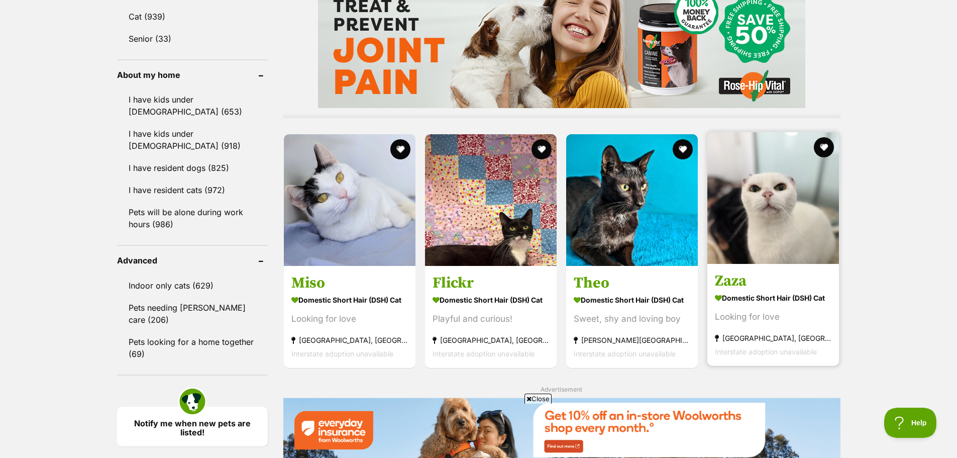
click at [779, 232] on img at bounding box center [773, 198] width 132 height 132
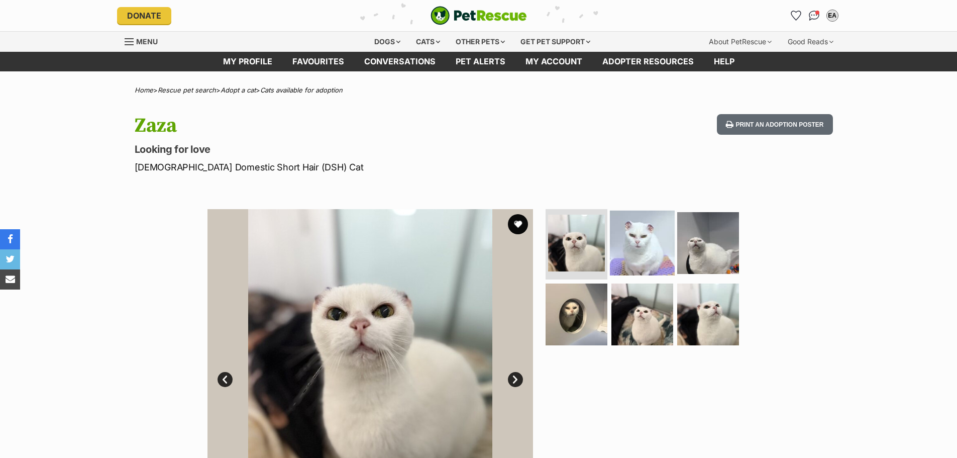
click at [635, 246] on img at bounding box center [642, 243] width 65 height 65
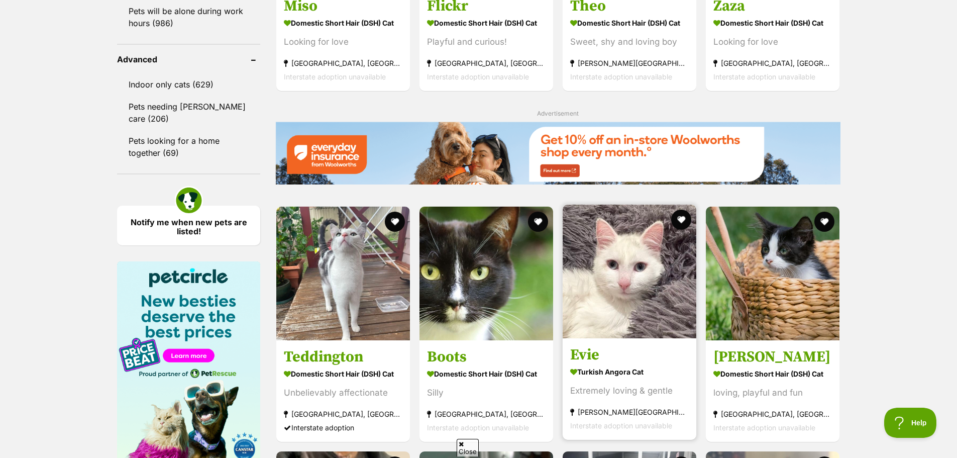
click at [661, 303] on img at bounding box center [630, 271] width 134 height 134
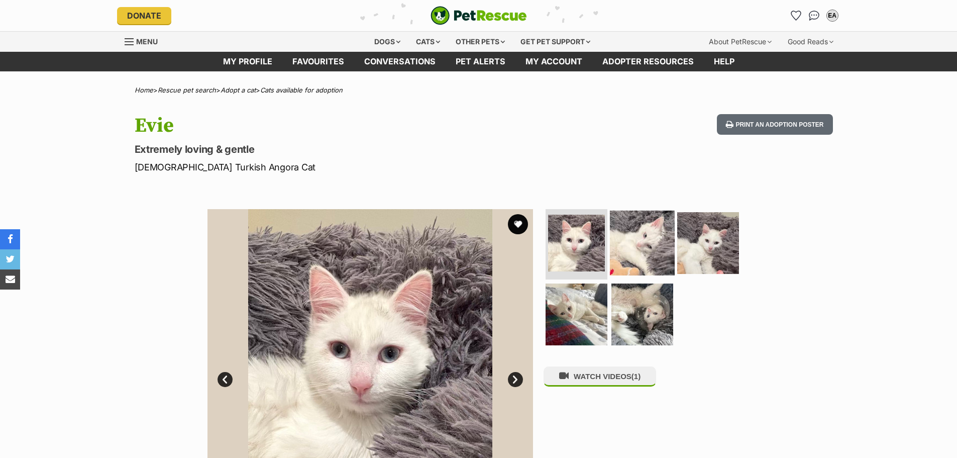
click at [644, 224] on img at bounding box center [642, 243] width 65 height 65
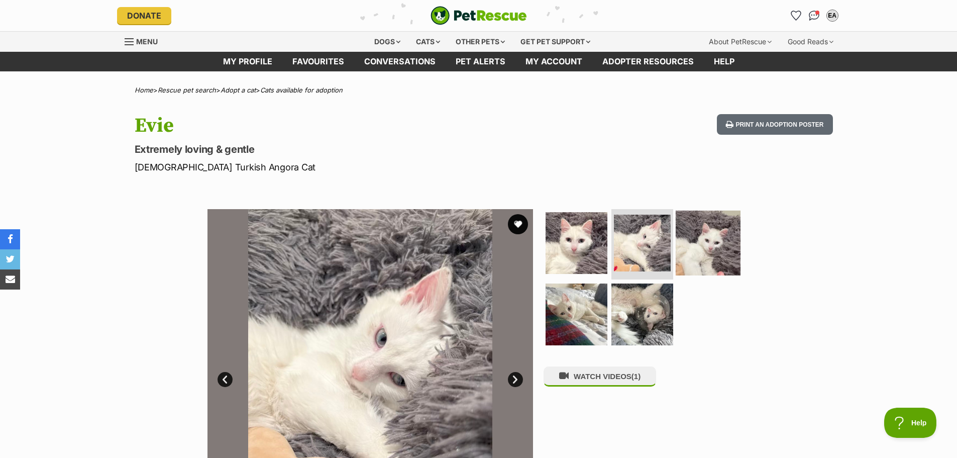
click at [711, 238] on img at bounding box center [708, 243] width 65 height 65
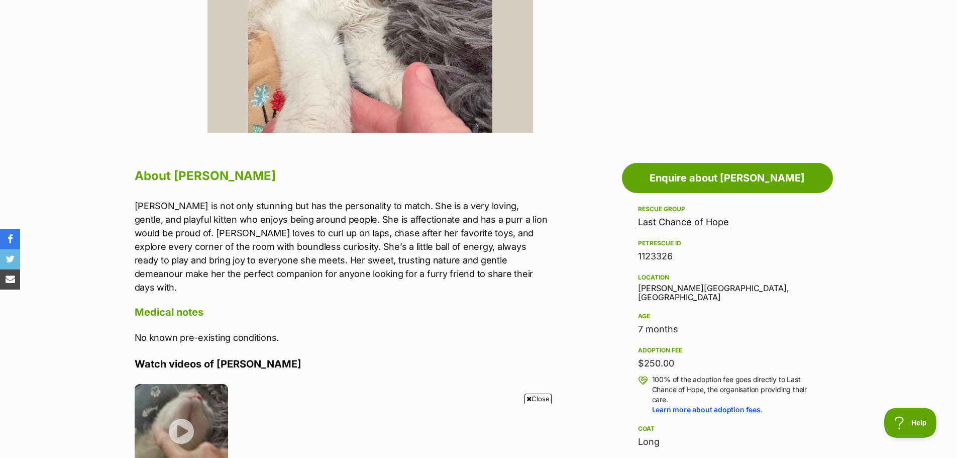
click at [534, 399] on span "Close" at bounding box center [538, 398] width 27 height 10
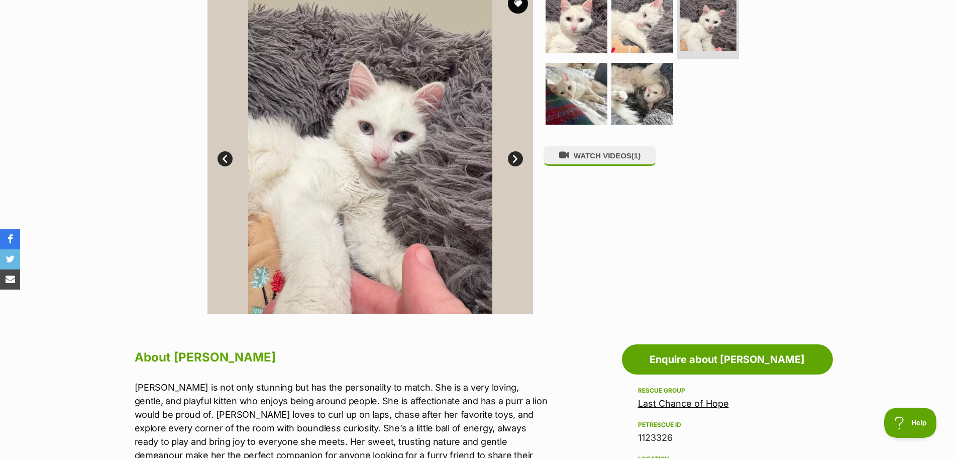
scroll to position [201, 0]
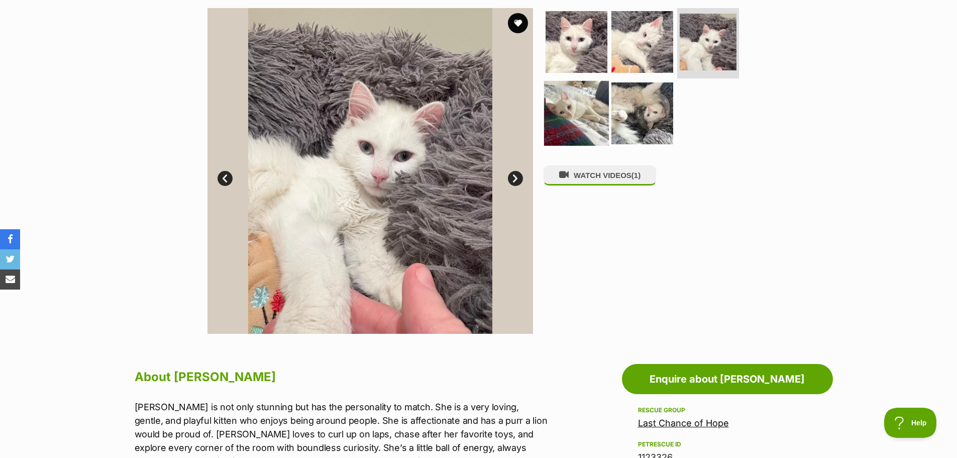
click at [568, 133] on img at bounding box center [576, 112] width 65 height 65
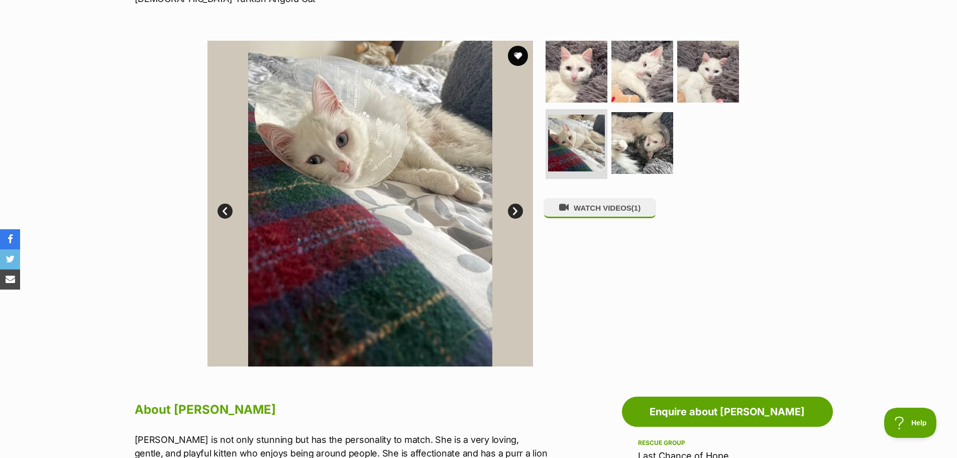
scroll to position [151, 0]
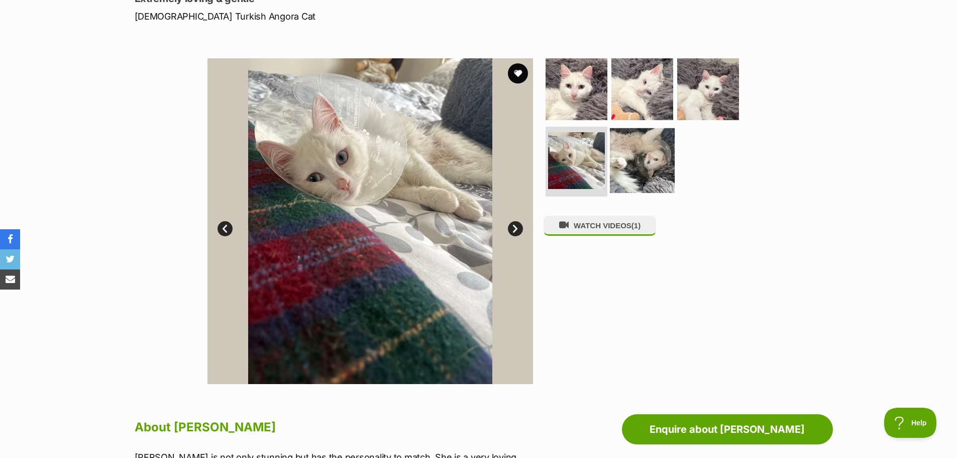
click at [623, 160] on img at bounding box center [642, 160] width 65 height 65
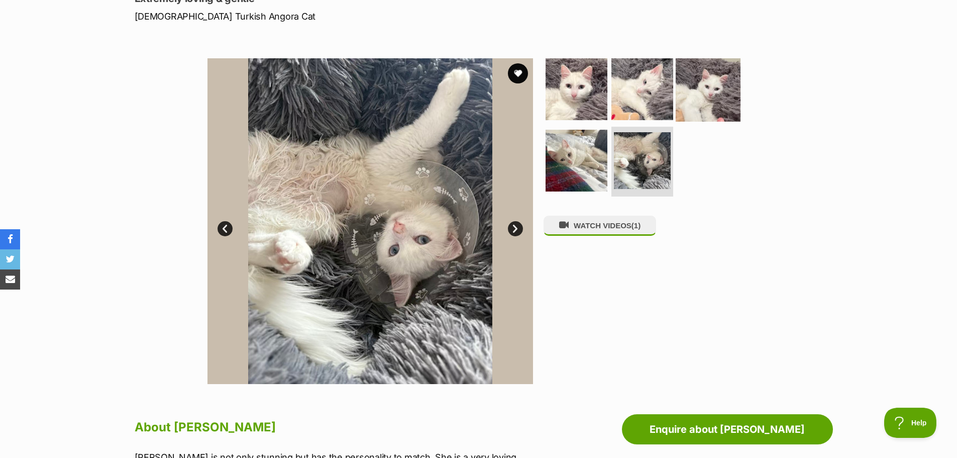
click at [719, 95] on img at bounding box center [708, 89] width 65 height 65
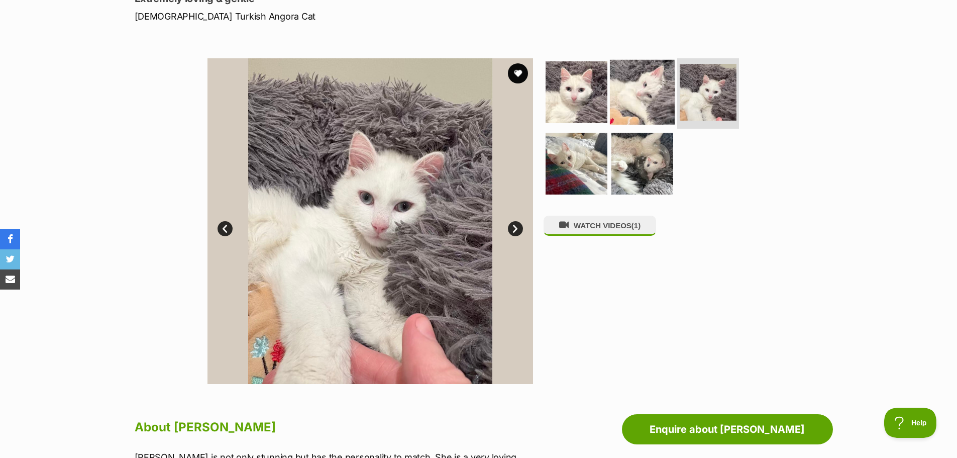
click at [645, 86] on img at bounding box center [642, 92] width 65 height 65
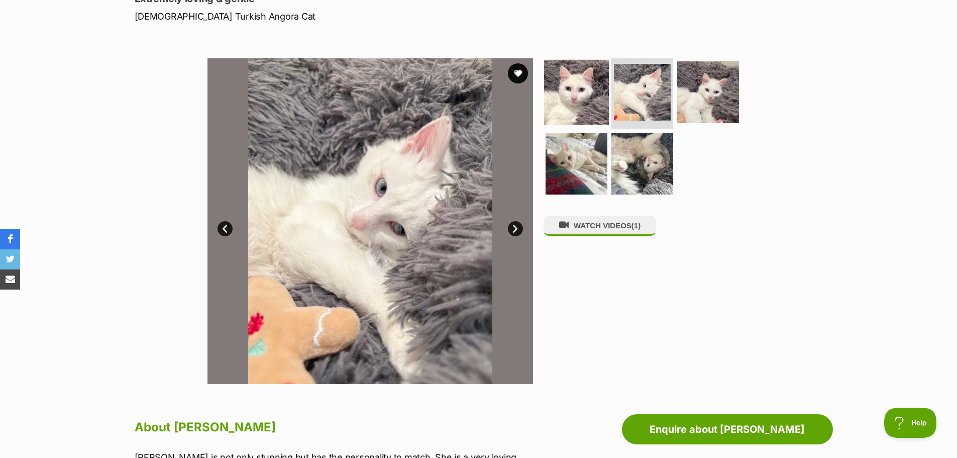
click at [595, 88] on img at bounding box center [576, 92] width 65 height 65
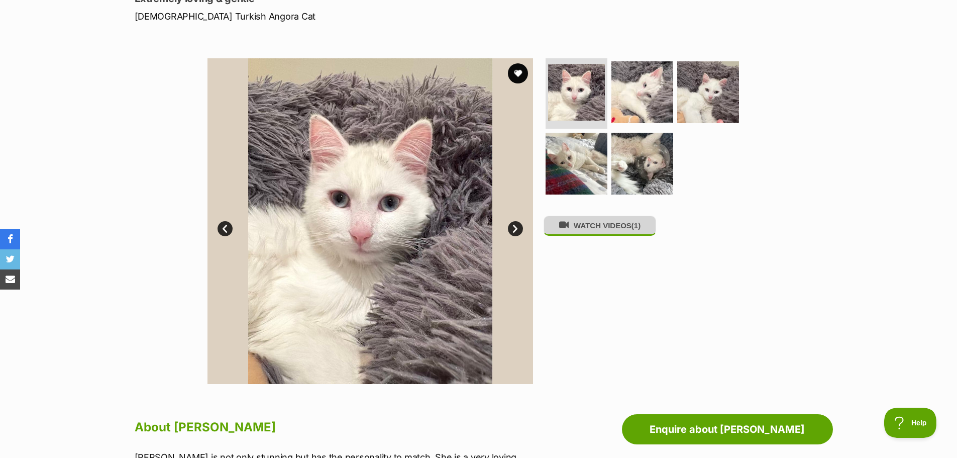
click at [593, 234] on button "WATCH VIDEOS (1)" at bounding box center [600, 226] width 113 height 20
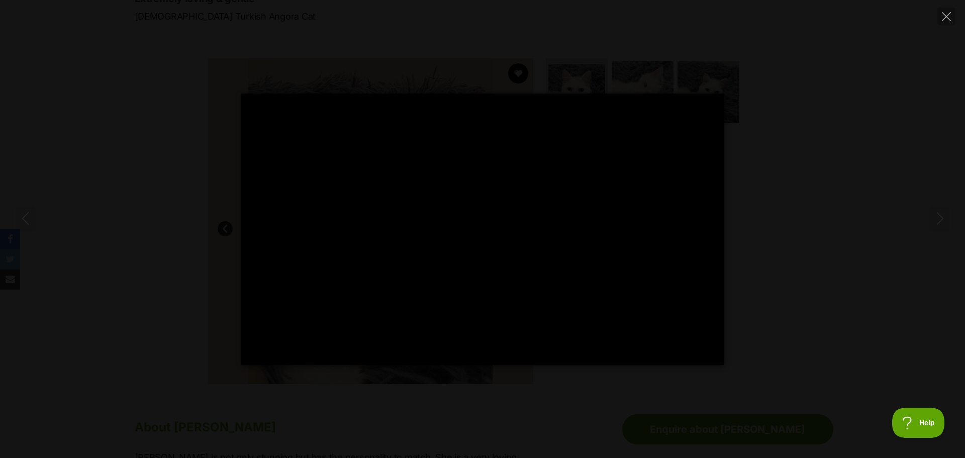
click at [810, 157] on div "Pause Play % buffered 00:00 -00:04 Unmute Mute Disable captions Enable captions…" at bounding box center [482, 228] width 965 height 271
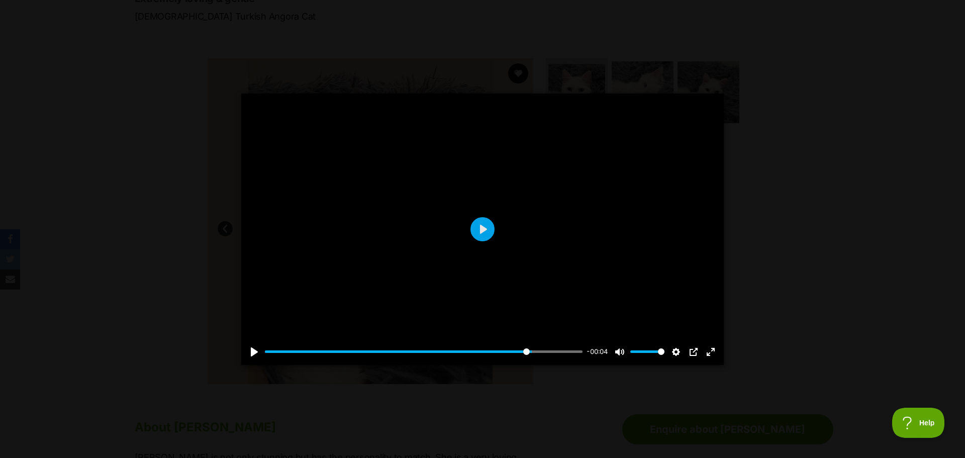
type input "84"
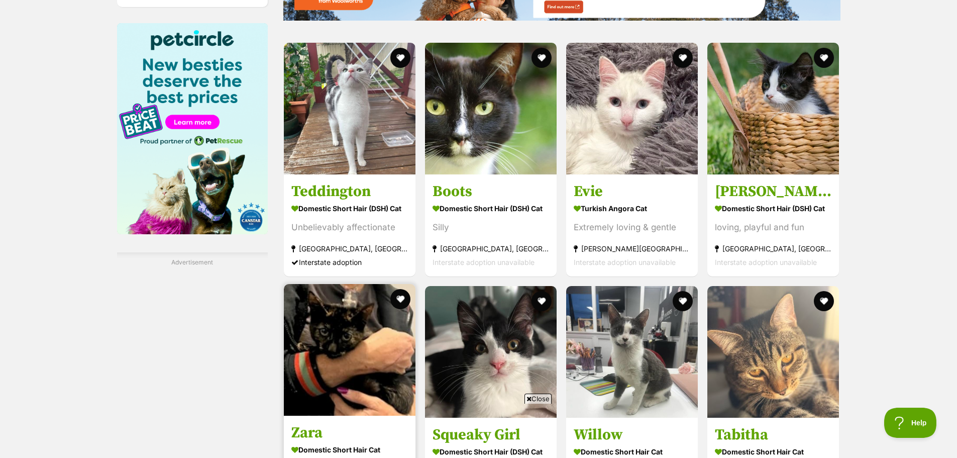
scroll to position [1357, 0]
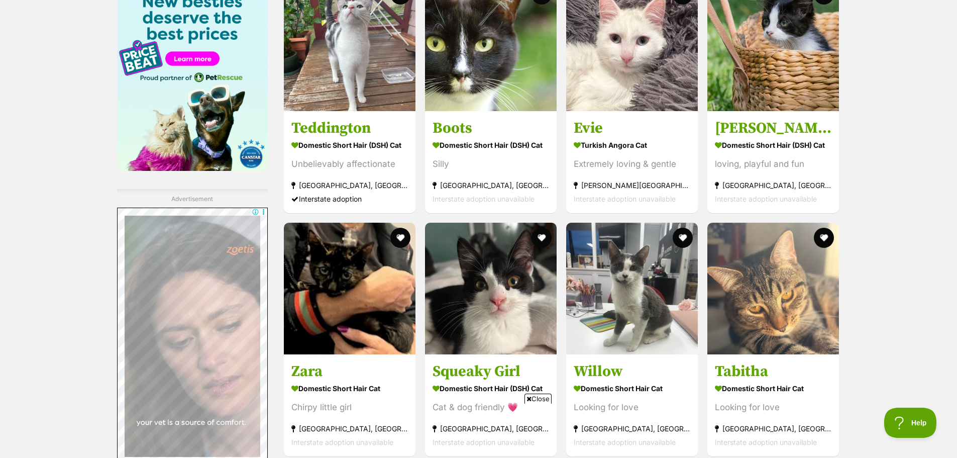
click at [536, 398] on span "Close" at bounding box center [538, 398] width 27 height 10
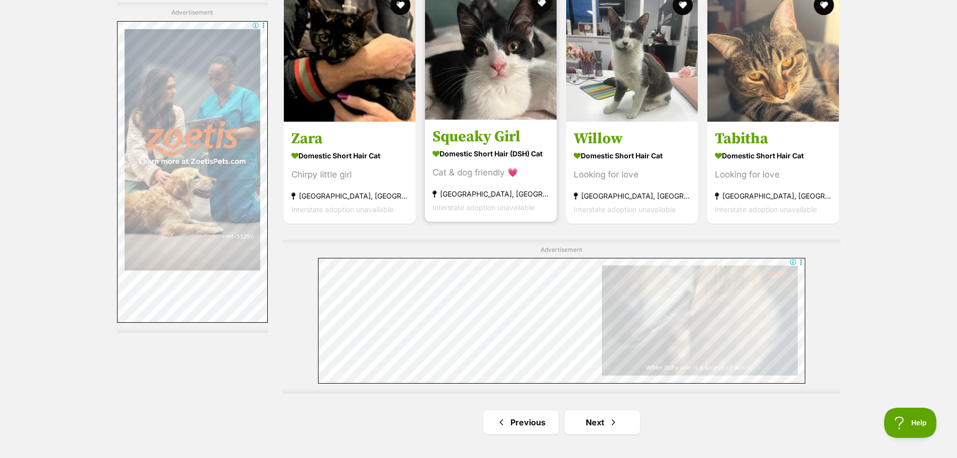
scroll to position [1608, 0]
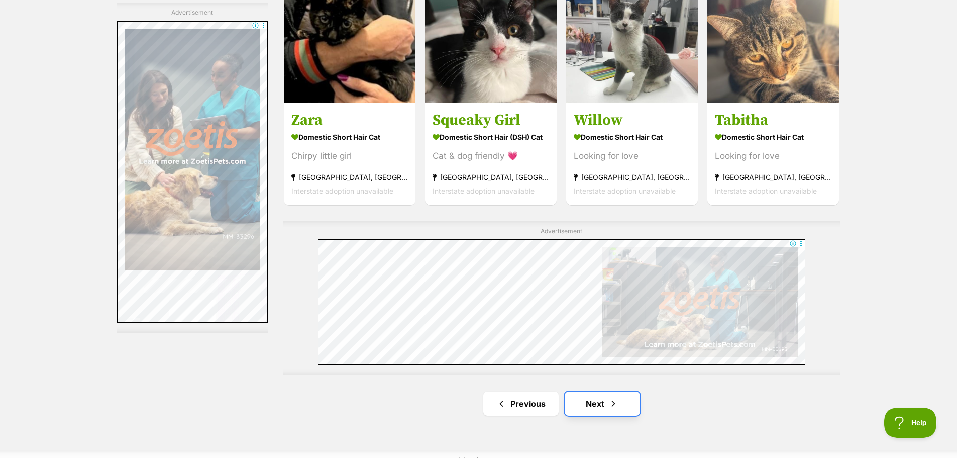
click at [602, 400] on link "Next" at bounding box center [602, 403] width 75 height 24
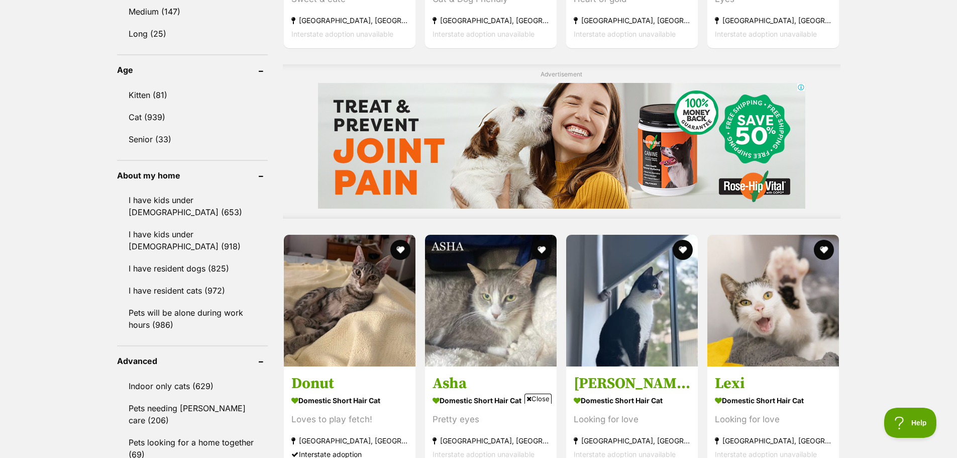
click at [534, 399] on span "Close" at bounding box center [538, 398] width 27 height 10
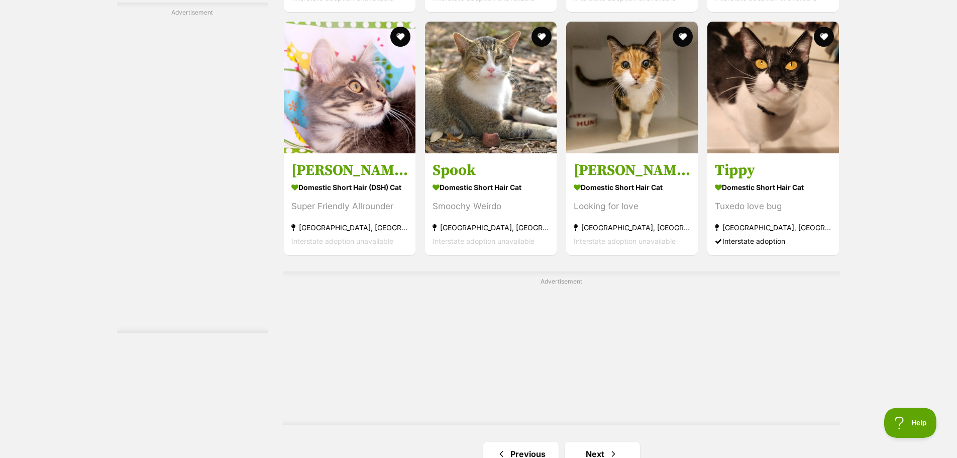
scroll to position [1809, 0]
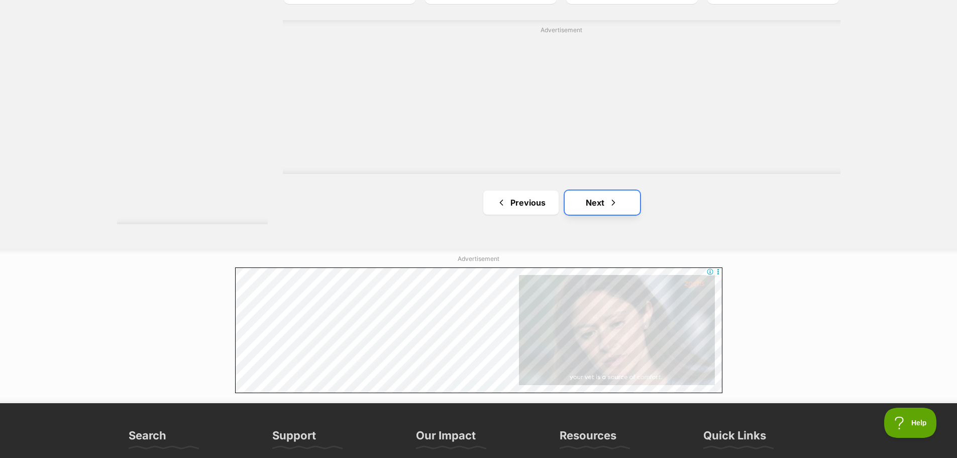
click at [589, 198] on link "Next" at bounding box center [602, 202] width 75 height 24
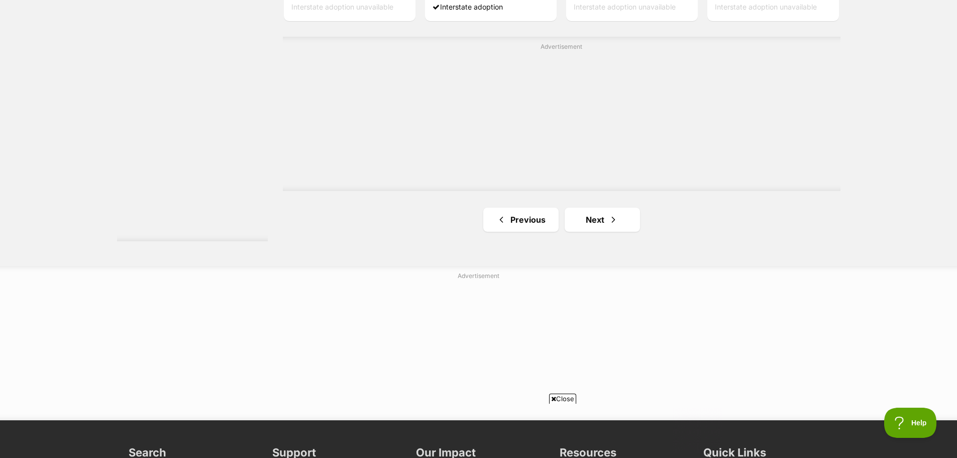
scroll to position [1859, 0]
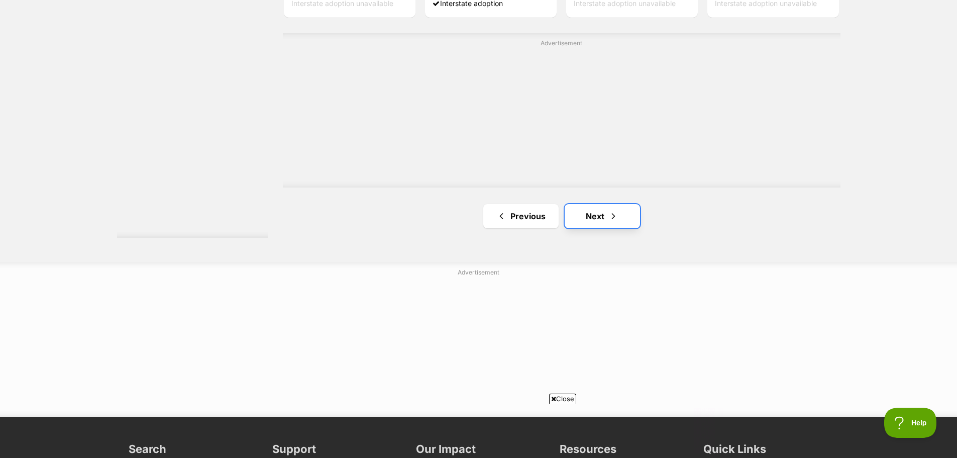
click at [584, 211] on link "Next" at bounding box center [602, 216] width 75 height 24
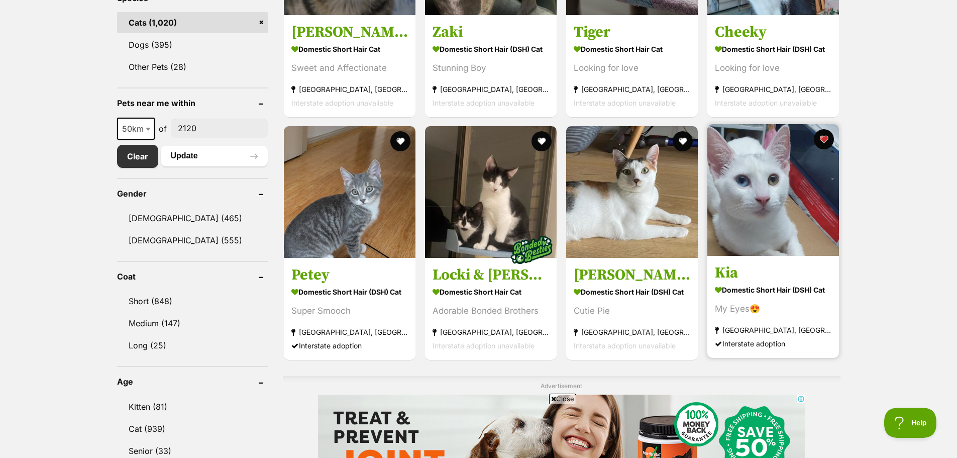
scroll to position [452, 0]
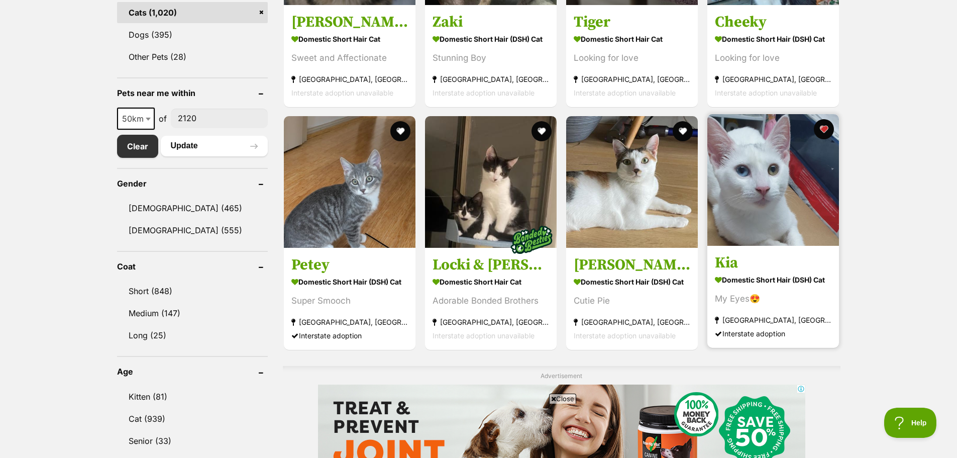
click at [769, 220] on img at bounding box center [773, 180] width 132 height 132
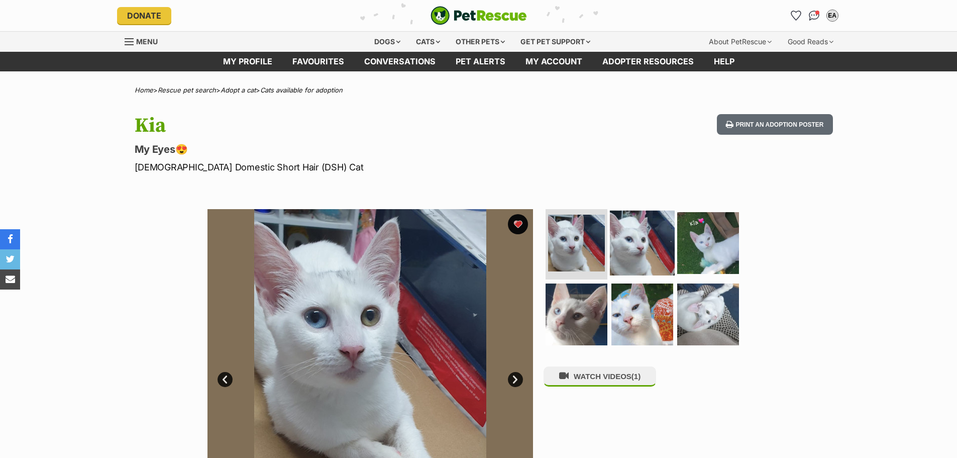
click at [633, 250] on img at bounding box center [642, 243] width 65 height 65
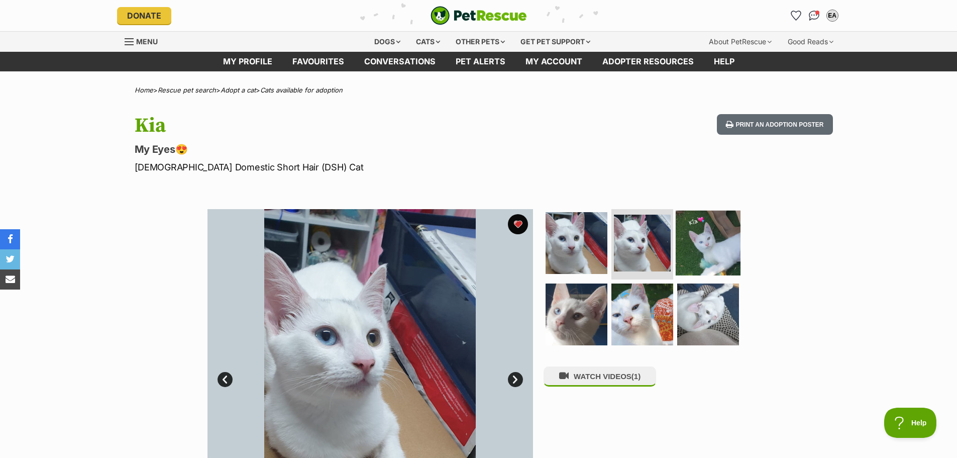
click at [701, 240] on img at bounding box center [708, 243] width 65 height 65
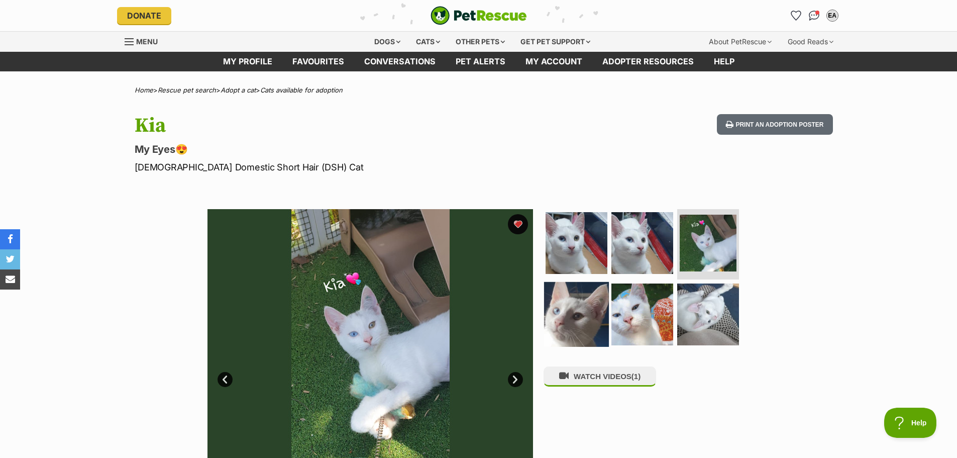
click at [563, 312] on img at bounding box center [576, 313] width 65 height 65
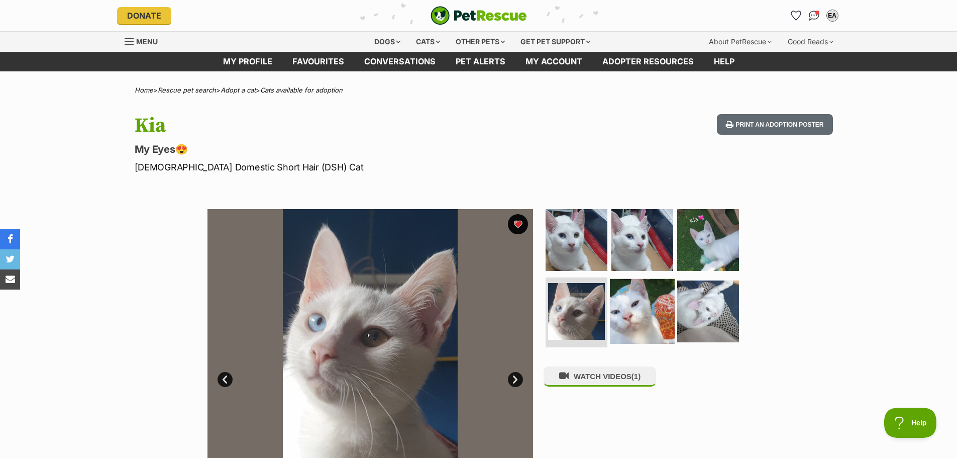
click at [622, 317] on img at bounding box center [642, 310] width 65 height 65
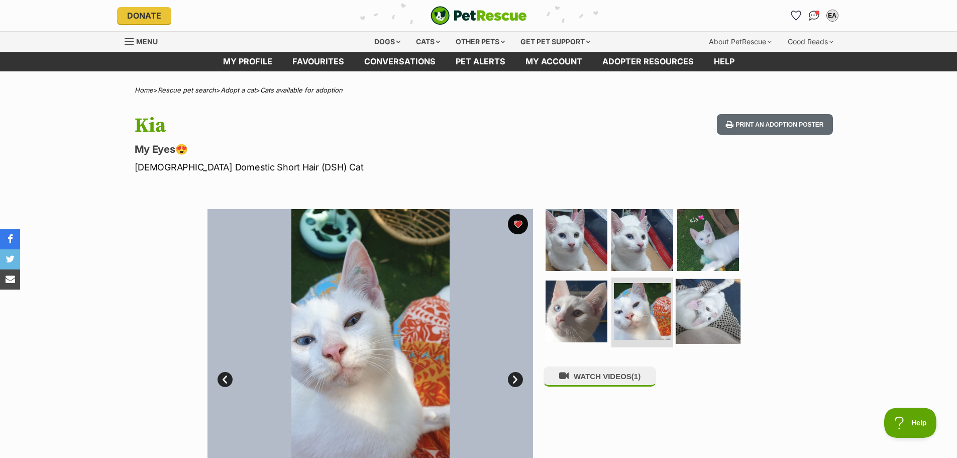
click at [698, 312] on img at bounding box center [708, 310] width 65 height 65
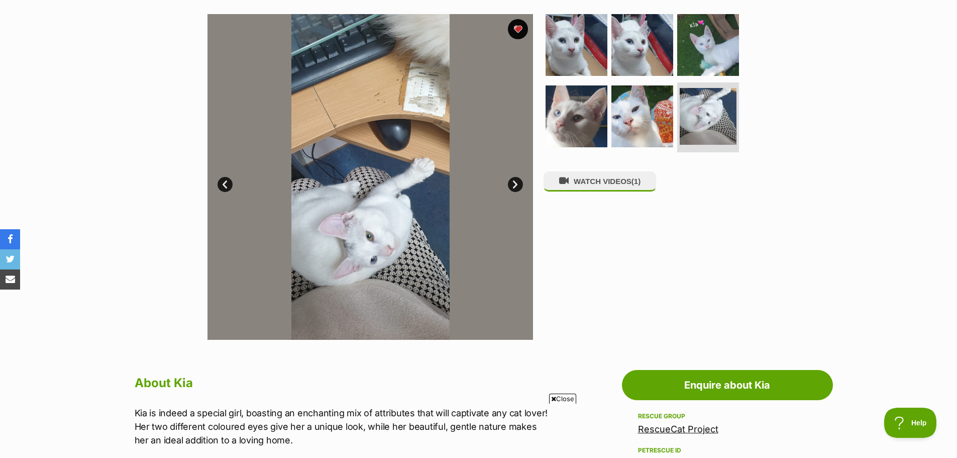
scroll to position [251, 0]
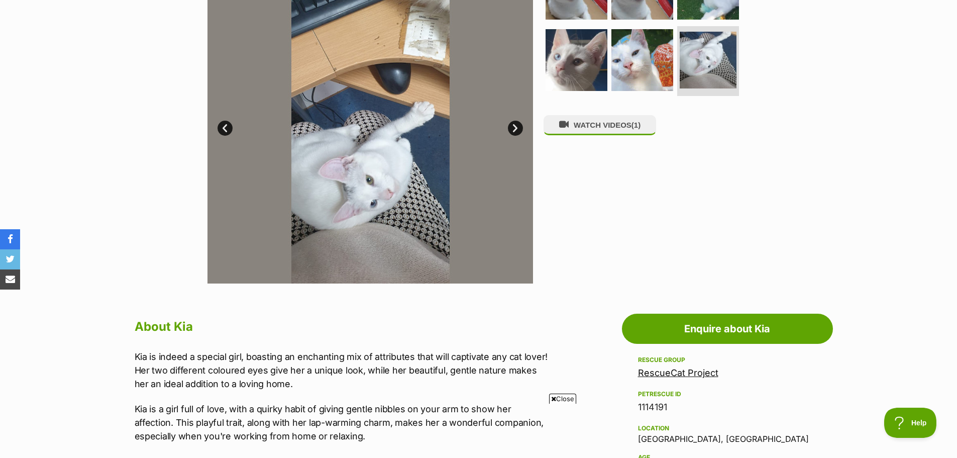
click at [554, 396] on icon at bounding box center [553, 398] width 5 height 7
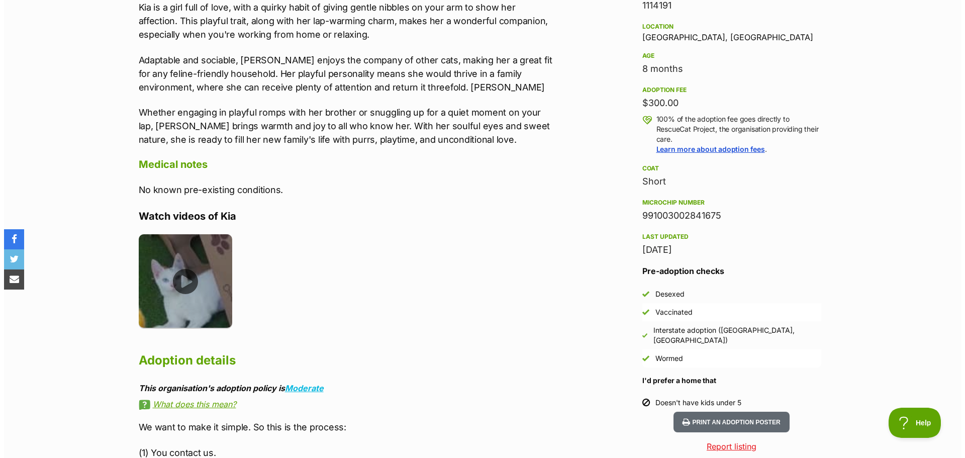
scroll to position [653, 0]
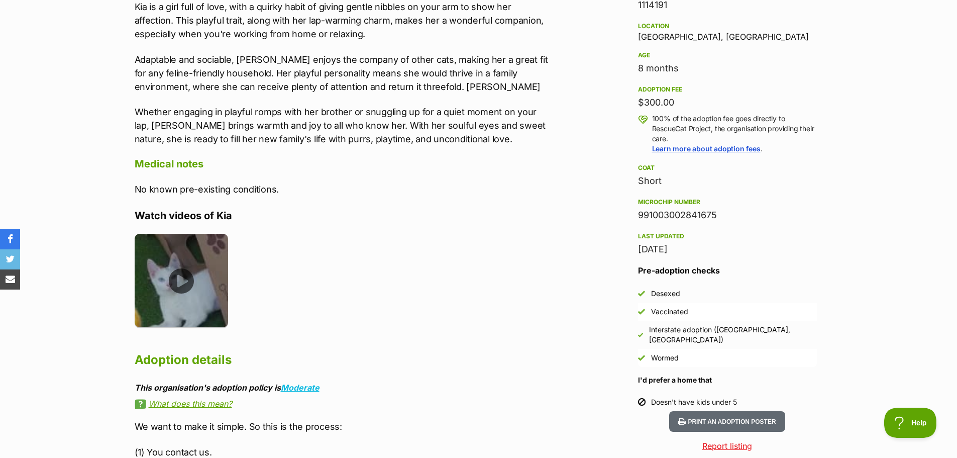
click at [189, 280] on img at bounding box center [182, 281] width 94 height 94
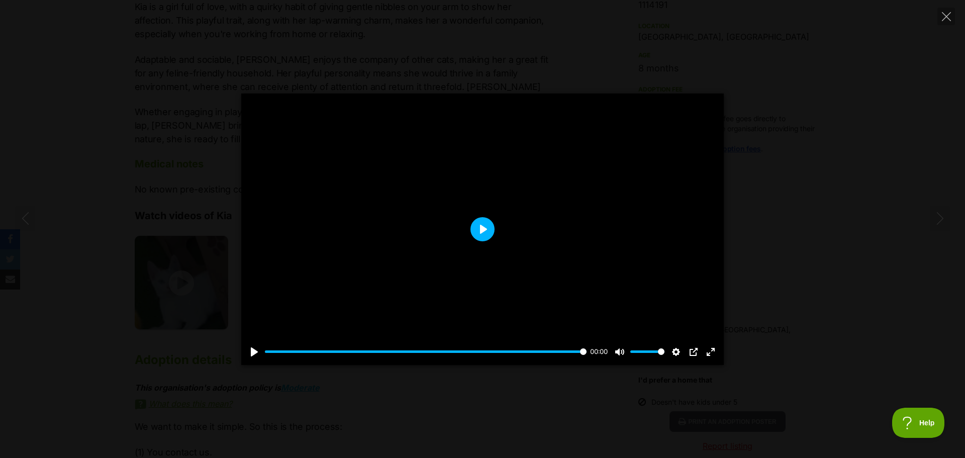
click at [480, 232] on button "Play" at bounding box center [482, 229] width 24 height 24
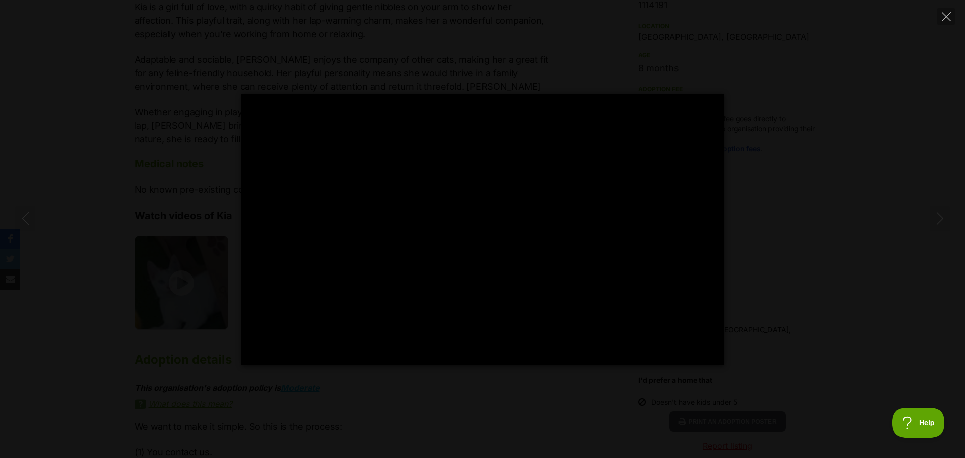
type input "100"
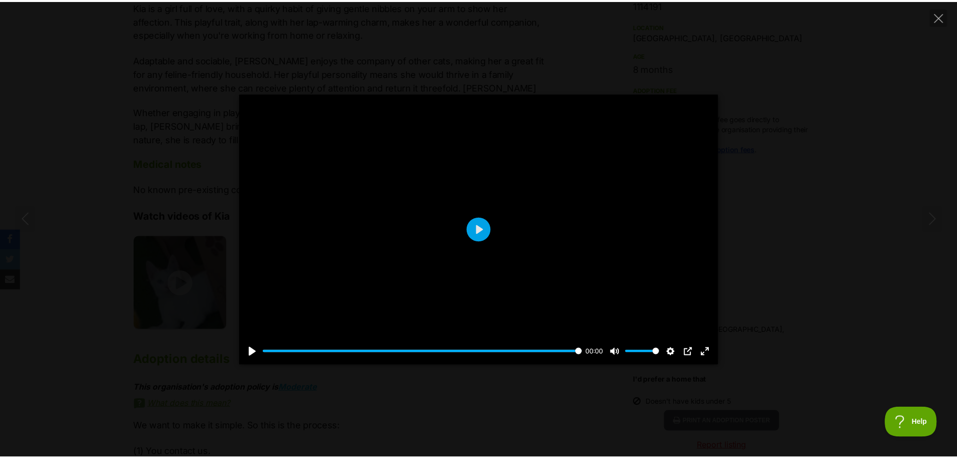
scroll to position [0, 0]
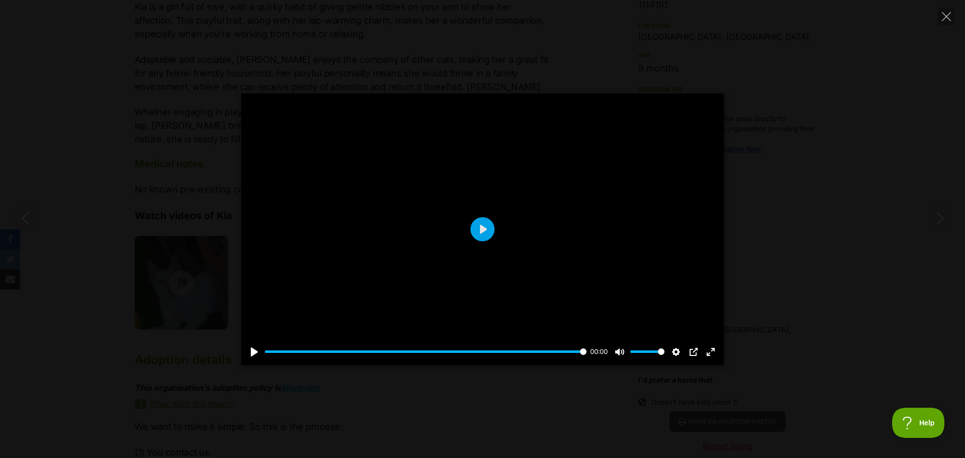
click at [748, 236] on div "Pause Play % buffered 00:00 00:00 Unmute Mute Disable captions Enable captions …" at bounding box center [482, 228] width 965 height 271
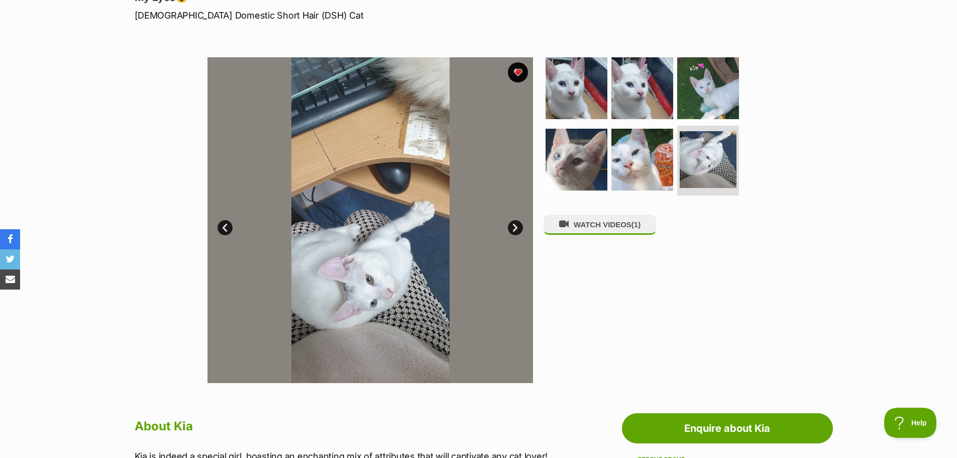
scroll to position [151, 0]
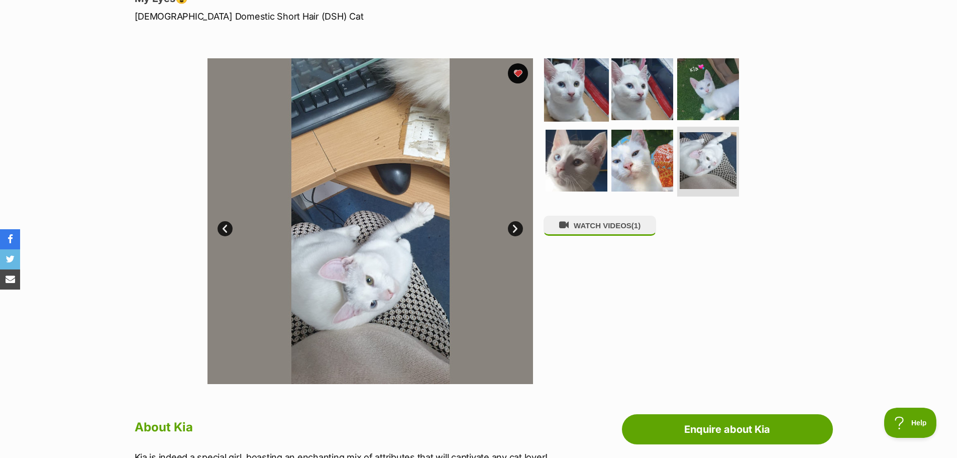
click at [587, 90] on img at bounding box center [576, 89] width 65 height 65
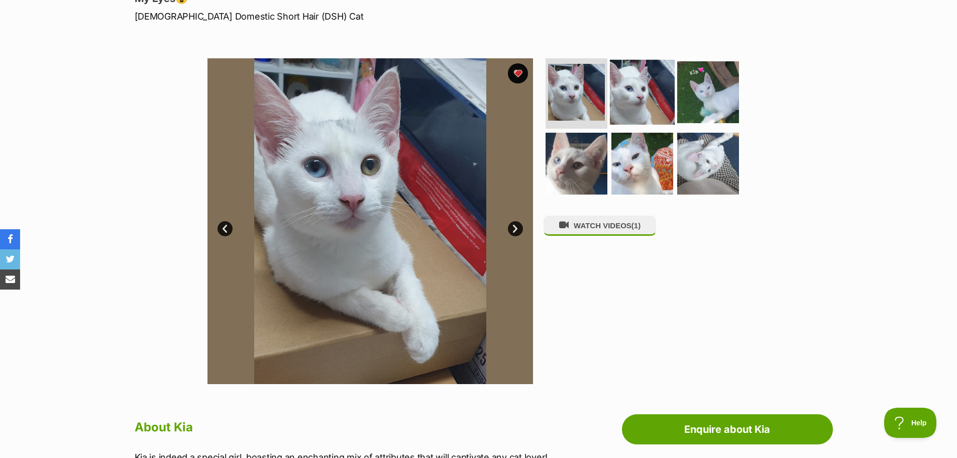
click at [633, 97] on img at bounding box center [642, 92] width 65 height 65
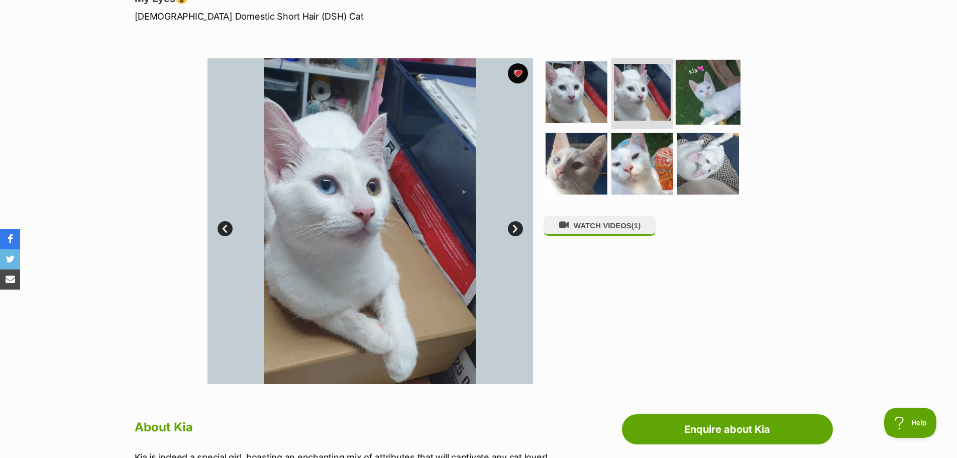
click at [713, 98] on img at bounding box center [708, 92] width 65 height 65
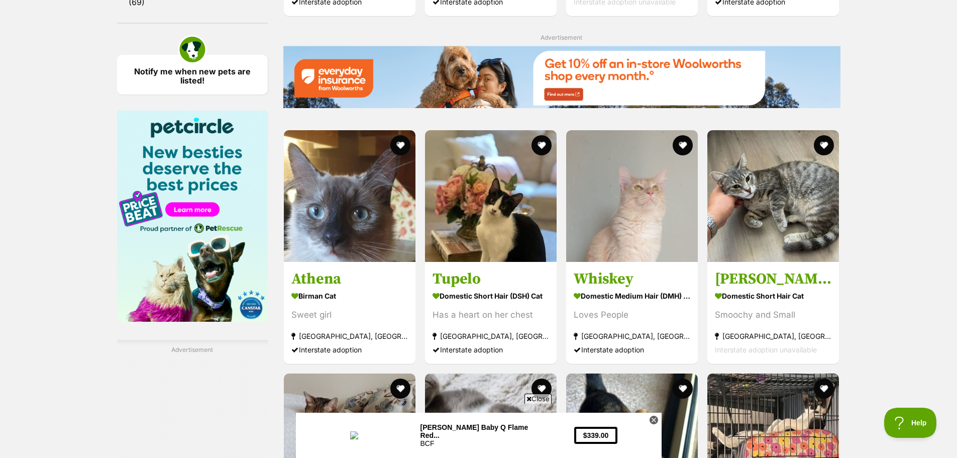
click at [538, 401] on span "Close" at bounding box center [538, 398] width 27 height 10
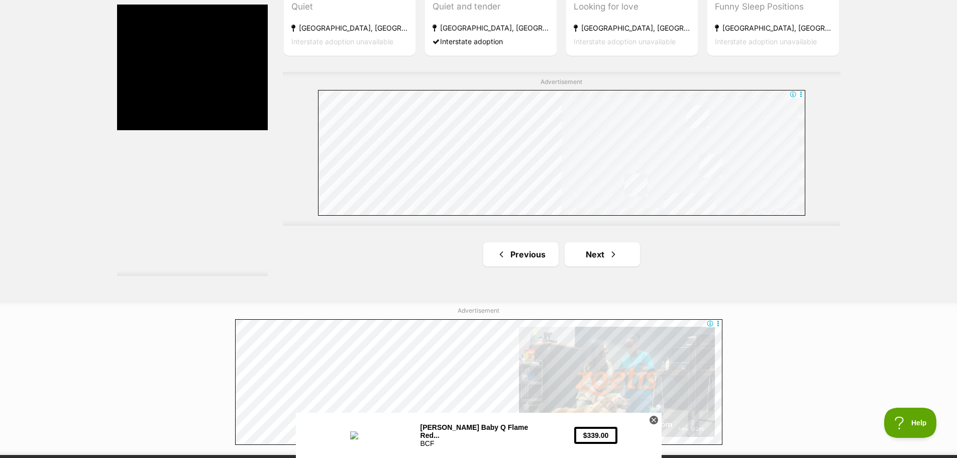
scroll to position [1759, 0]
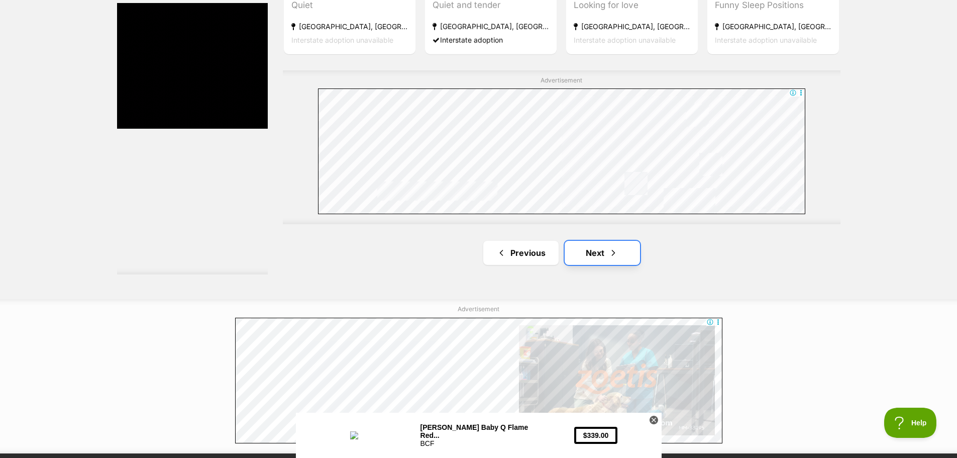
click at [604, 261] on link "Next" at bounding box center [602, 253] width 75 height 24
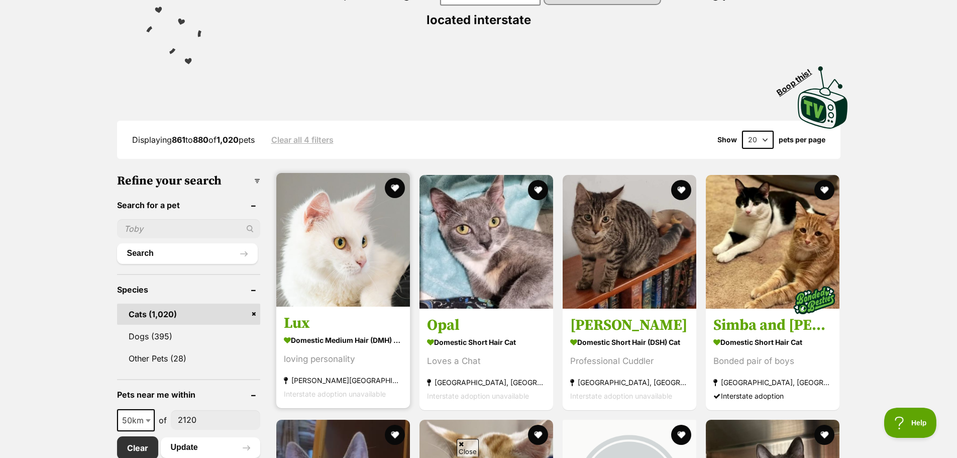
click at [371, 255] on img at bounding box center [343, 240] width 134 height 134
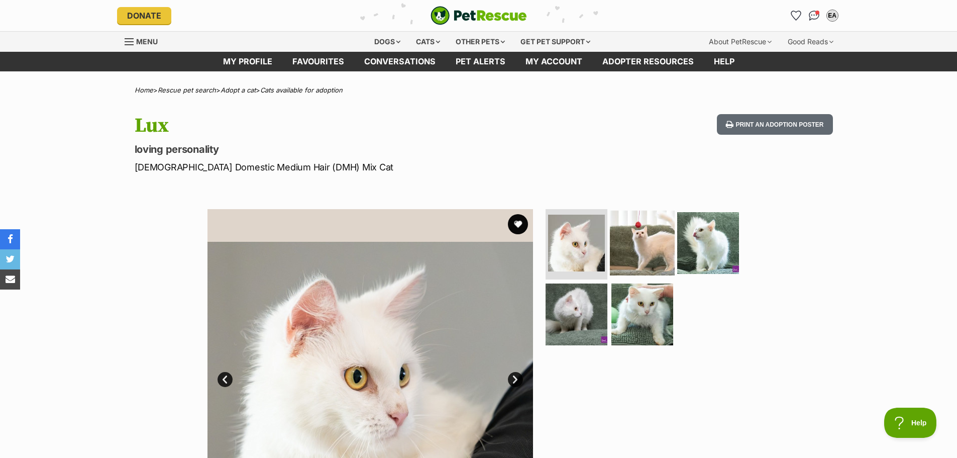
click at [637, 246] on img at bounding box center [642, 243] width 65 height 65
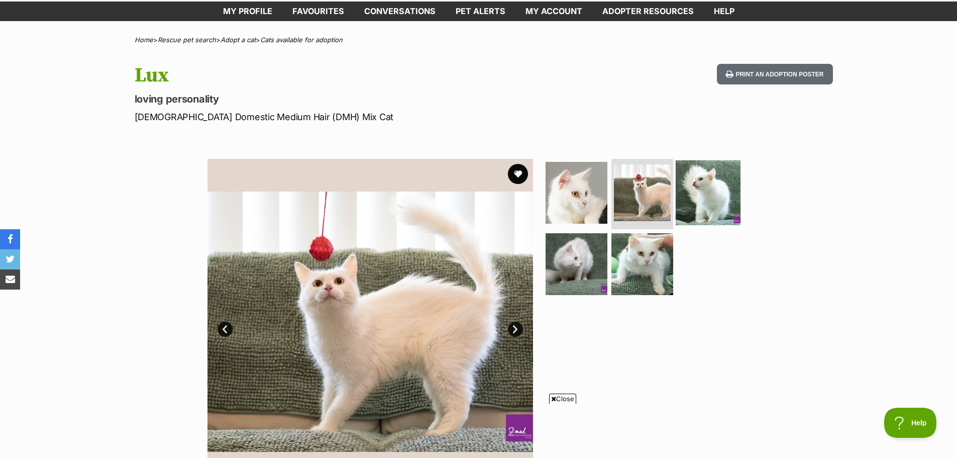
click at [698, 195] on img at bounding box center [708, 192] width 65 height 65
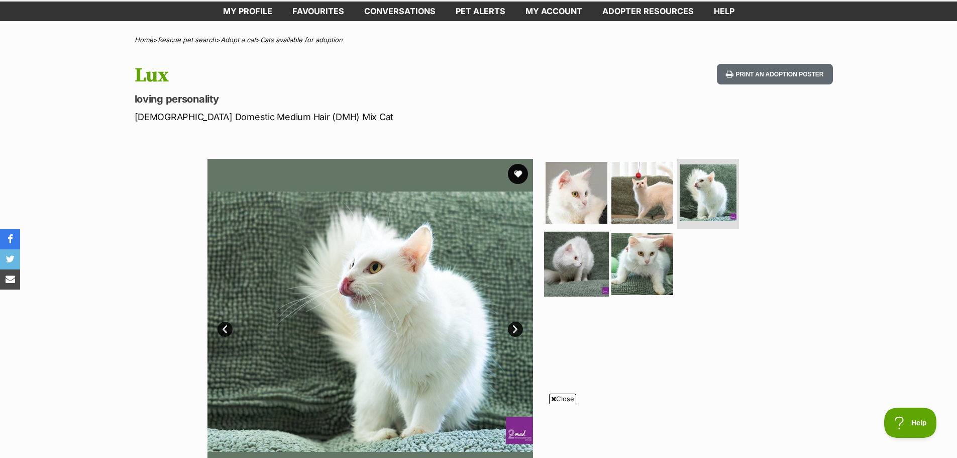
click at [578, 248] on img at bounding box center [576, 263] width 65 height 65
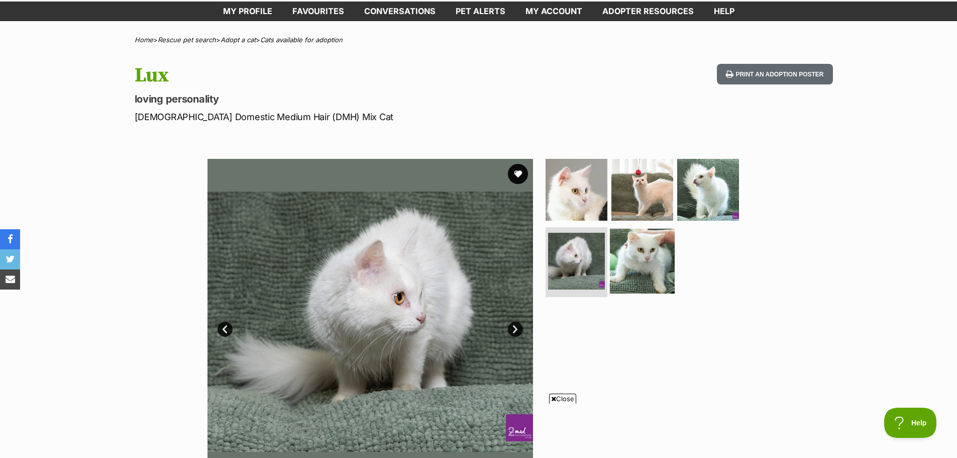
click at [663, 266] on img at bounding box center [642, 260] width 65 height 65
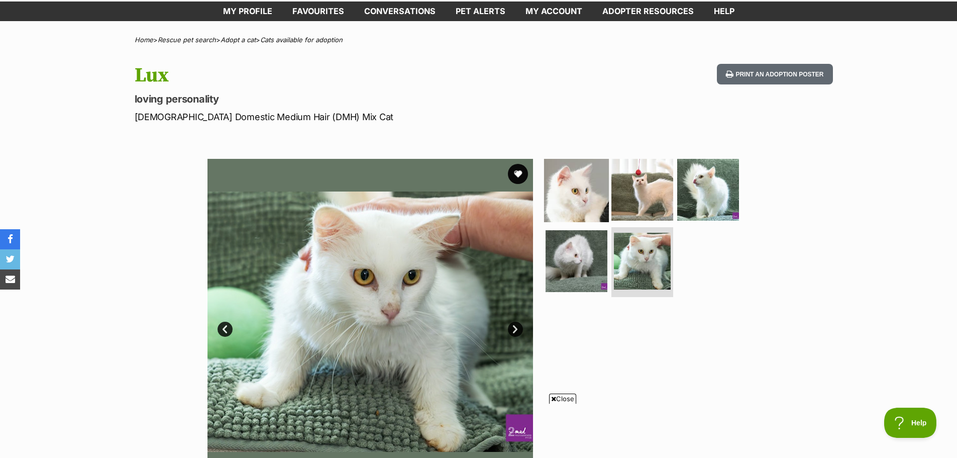
click at [592, 194] on img at bounding box center [576, 189] width 65 height 65
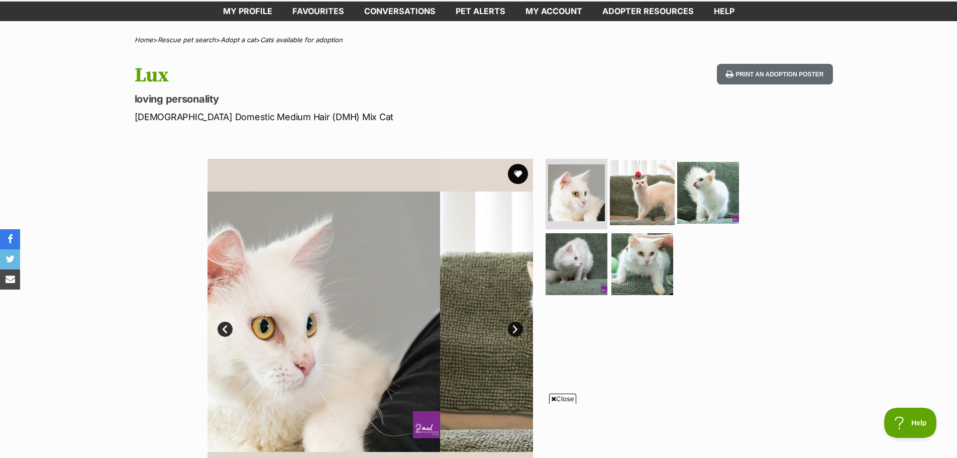
click at [646, 189] on img at bounding box center [642, 192] width 65 height 65
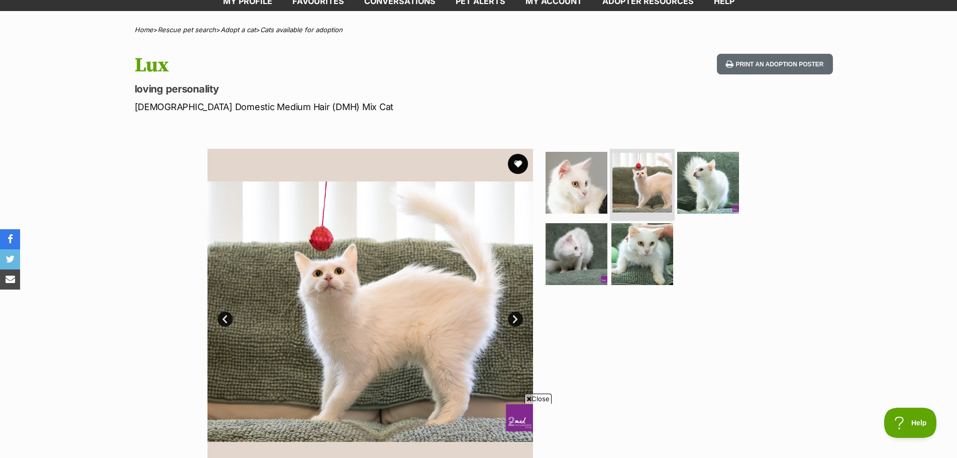
scroll to position [50, 0]
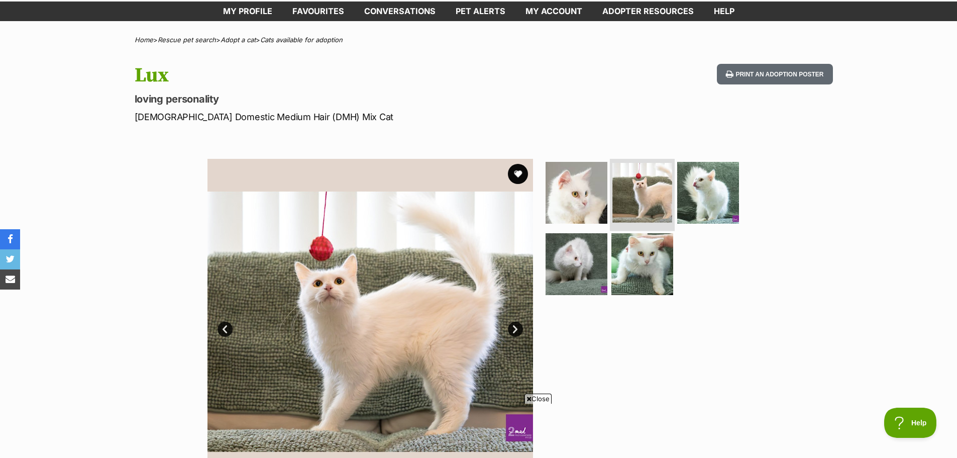
click at [640, 198] on img at bounding box center [642, 193] width 60 height 60
click at [579, 191] on img at bounding box center [576, 192] width 65 height 65
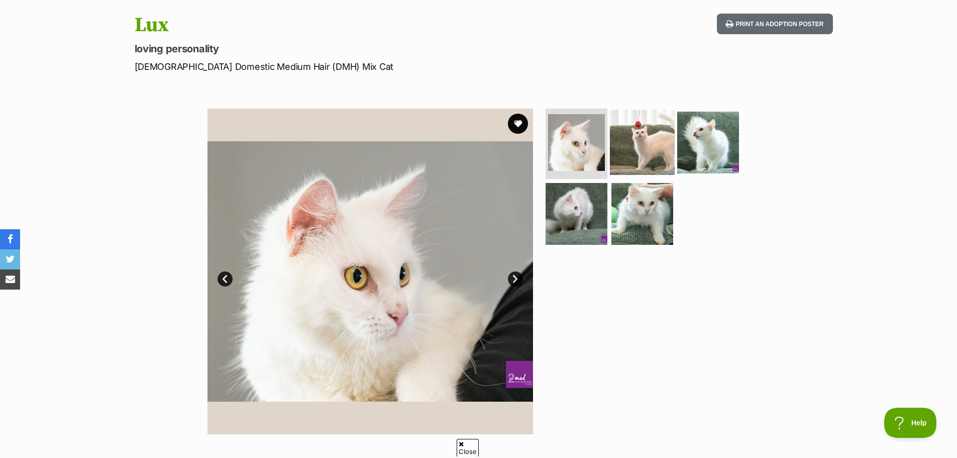
scroll to position [0, 0]
click at [658, 141] on img at bounding box center [642, 142] width 65 height 65
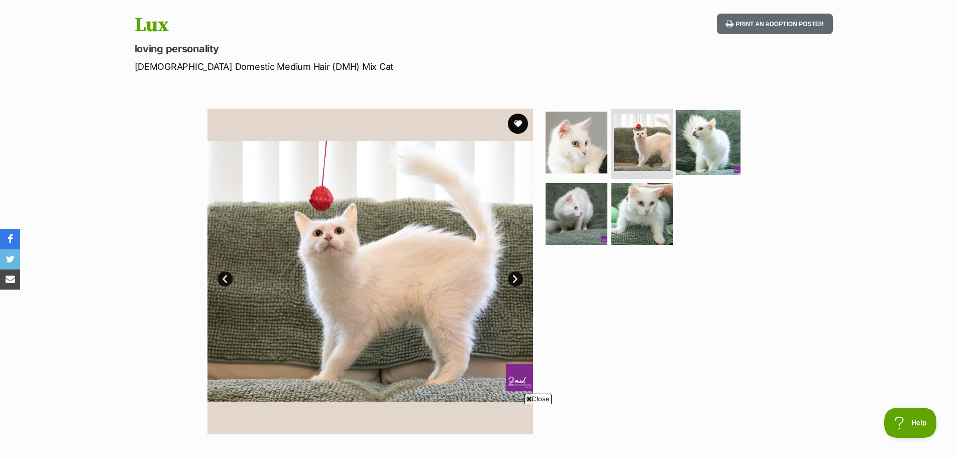
click at [722, 140] on img at bounding box center [708, 142] width 65 height 65
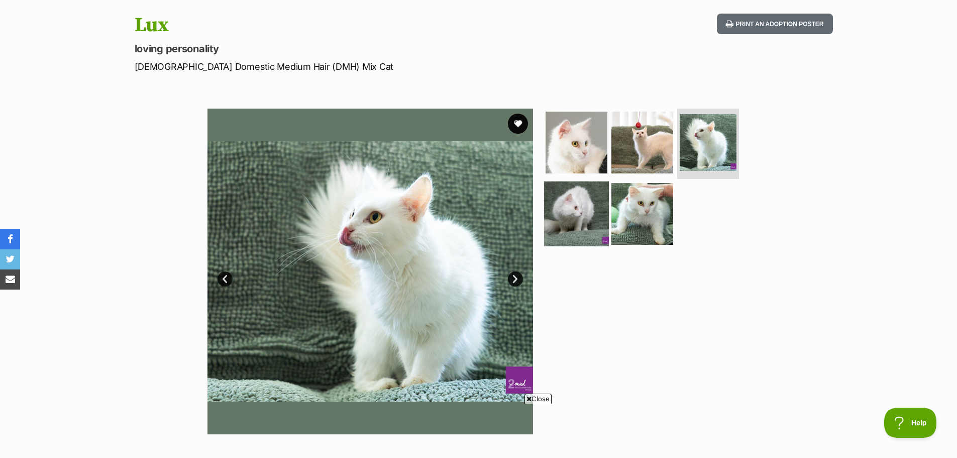
click at [597, 213] on img at bounding box center [576, 213] width 65 height 65
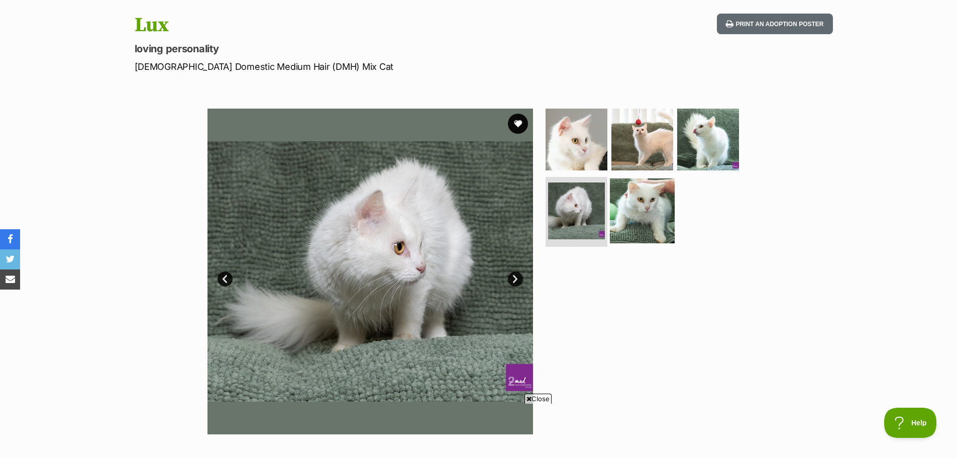
click at [653, 215] on img at bounding box center [642, 210] width 65 height 65
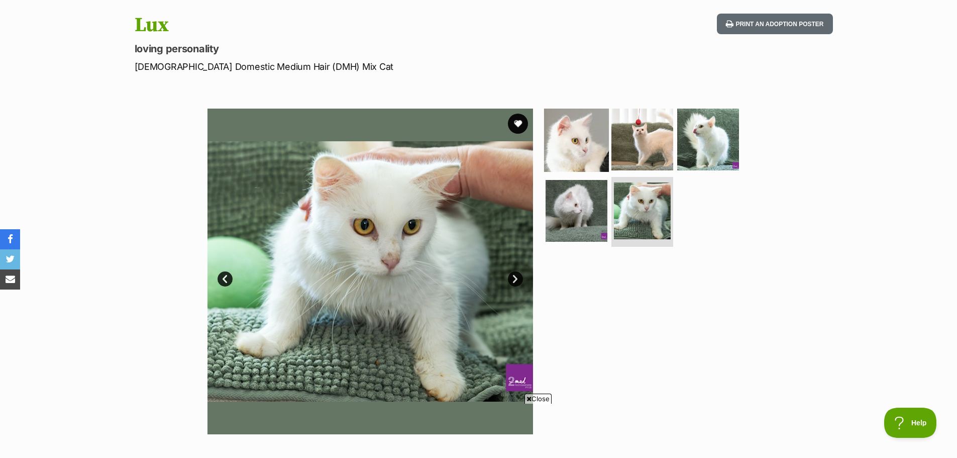
click at [578, 149] on img at bounding box center [576, 139] width 65 height 65
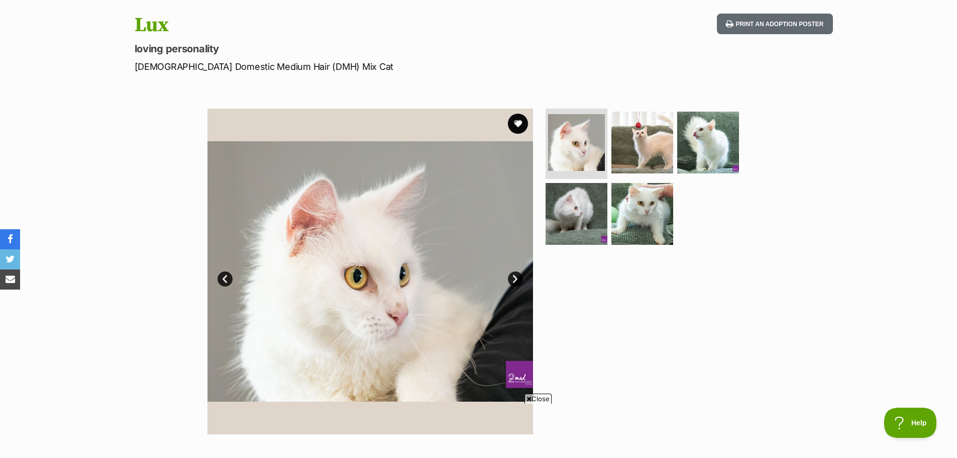
drag, startPoint x: 134, startPoint y: 27, endPoint x: 169, endPoint y: 24, distance: 34.8
click at [169, 24] on h1 "Lux" at bounding box center [347, 25] width 425 height 23
copy h1 "Lux"
